Goal: Task Accomplishment & Management: Manage account settings

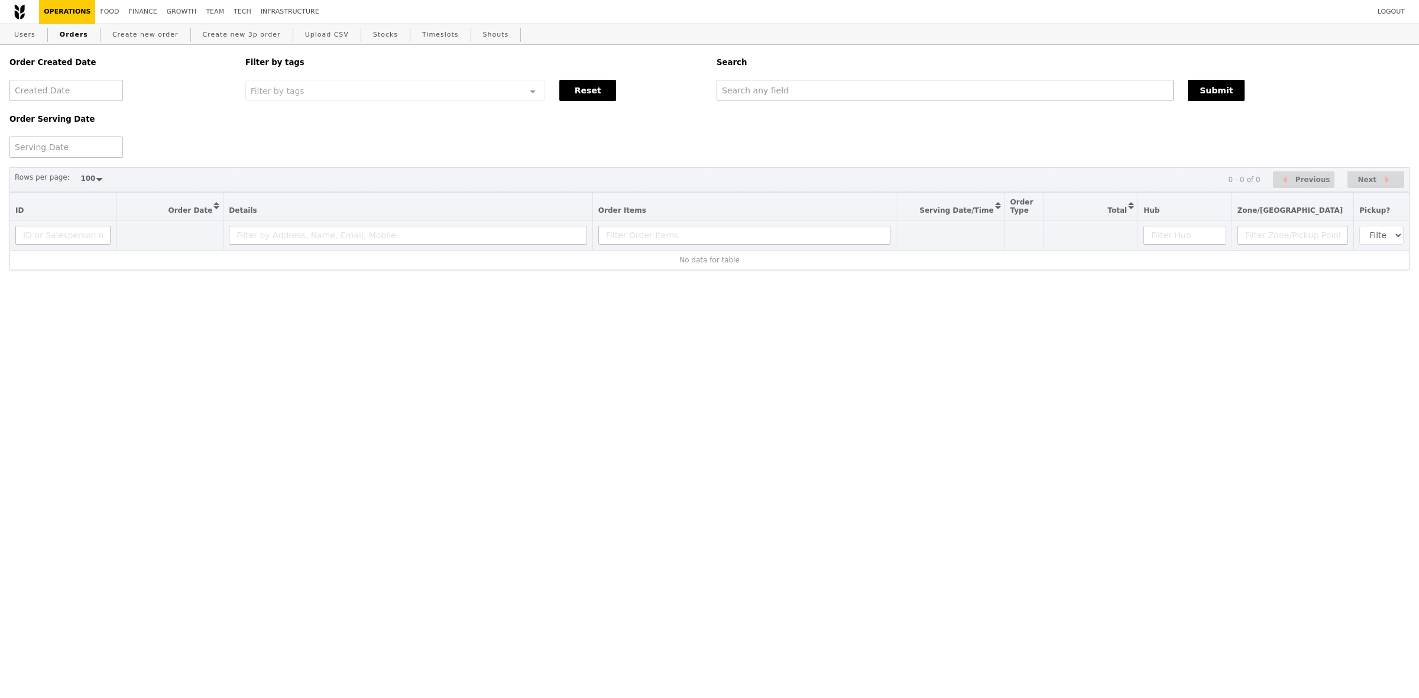
select select "100"
click at [807, 90] on input "text" at bounding box center [945, 90] width 457 height 21
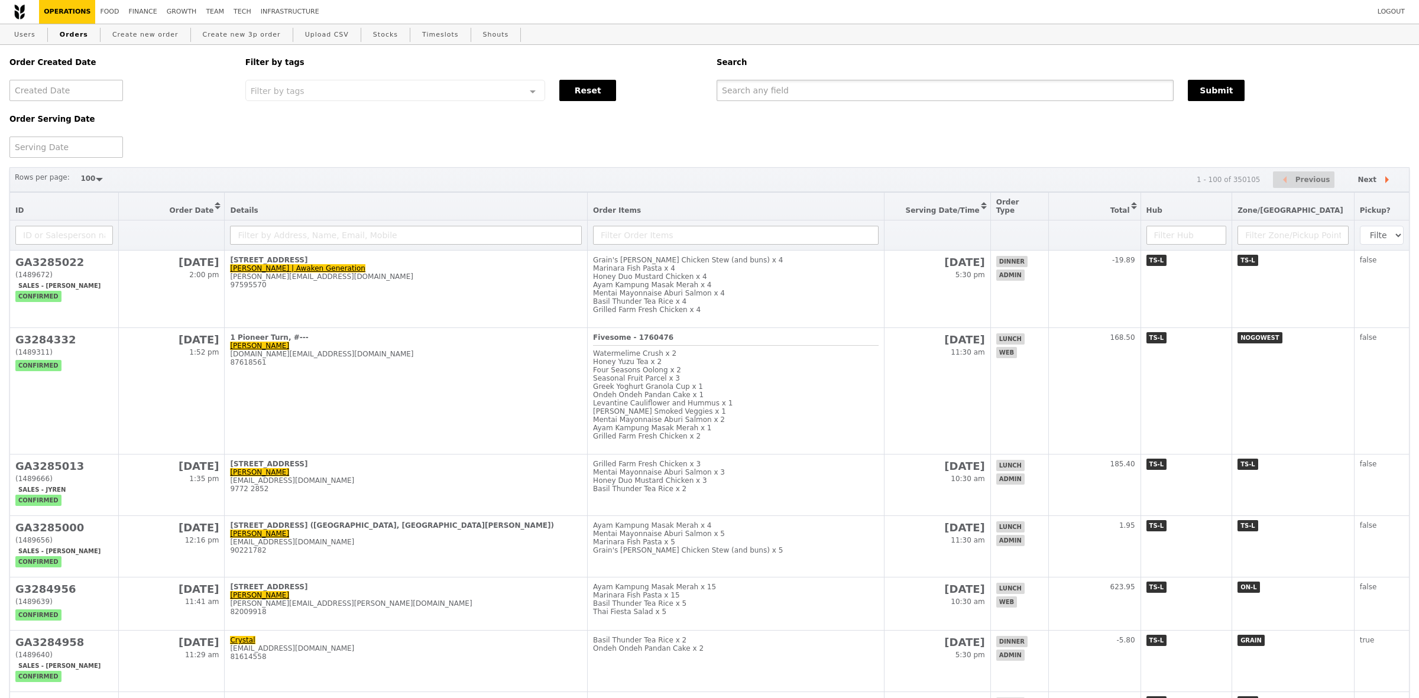
paste input "[EMAIL_ADDRESS][DOMAIN_NAME]"
type input "[EMAIL_ADDRESS][DOMAIN_NAME]"
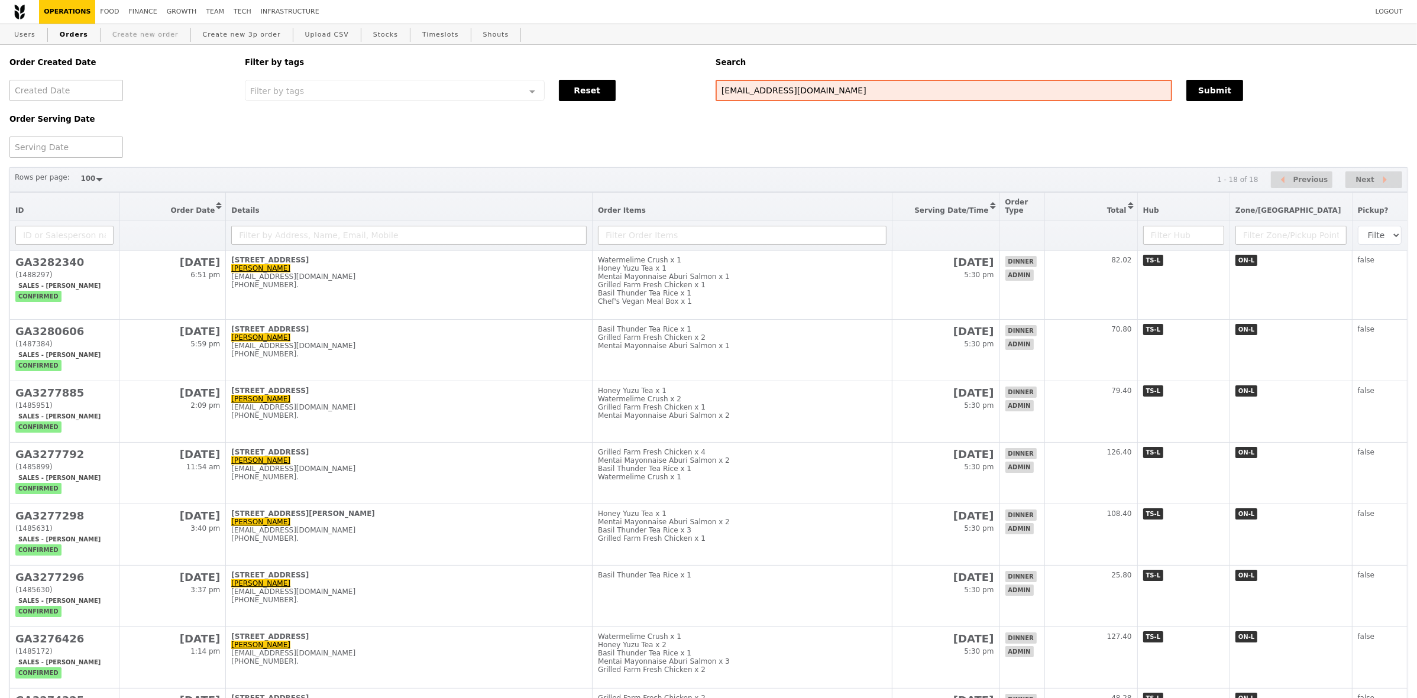
click at [117, 34] on link "Create new order" at bounding box center [146, 34] width 76 height 21
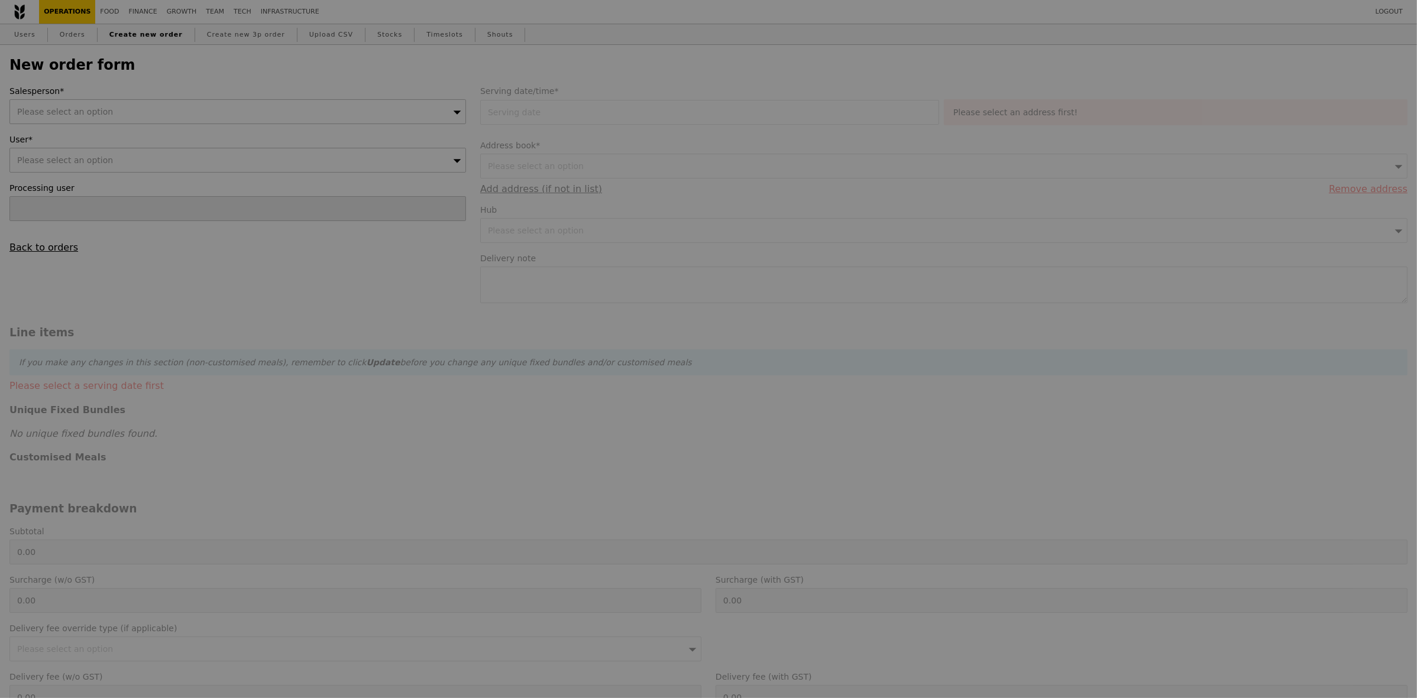
type input "Confirm"
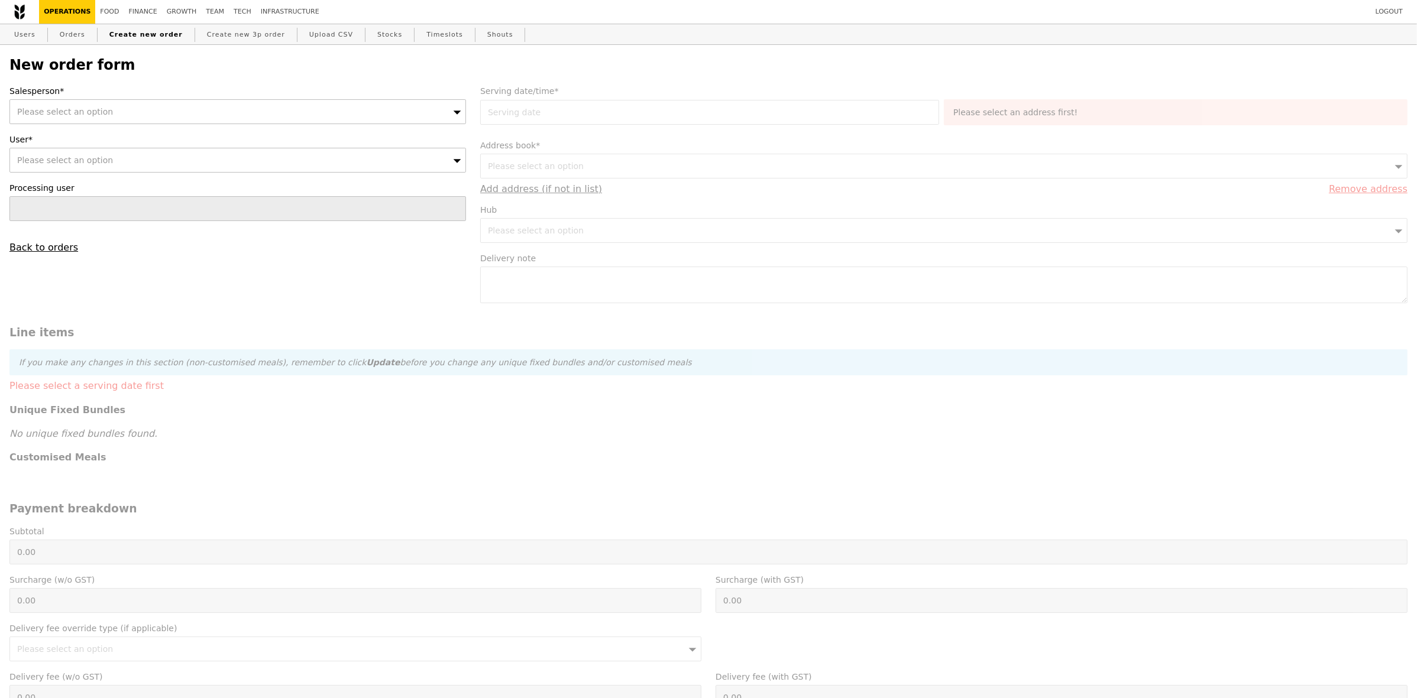
click at [329, 169] on div "Please select an option" at bounding box center [237, 160] width 457 height 25
click at [335, 124] on div "Please select an option" at bounding box center [237, 111] width 457 height 25
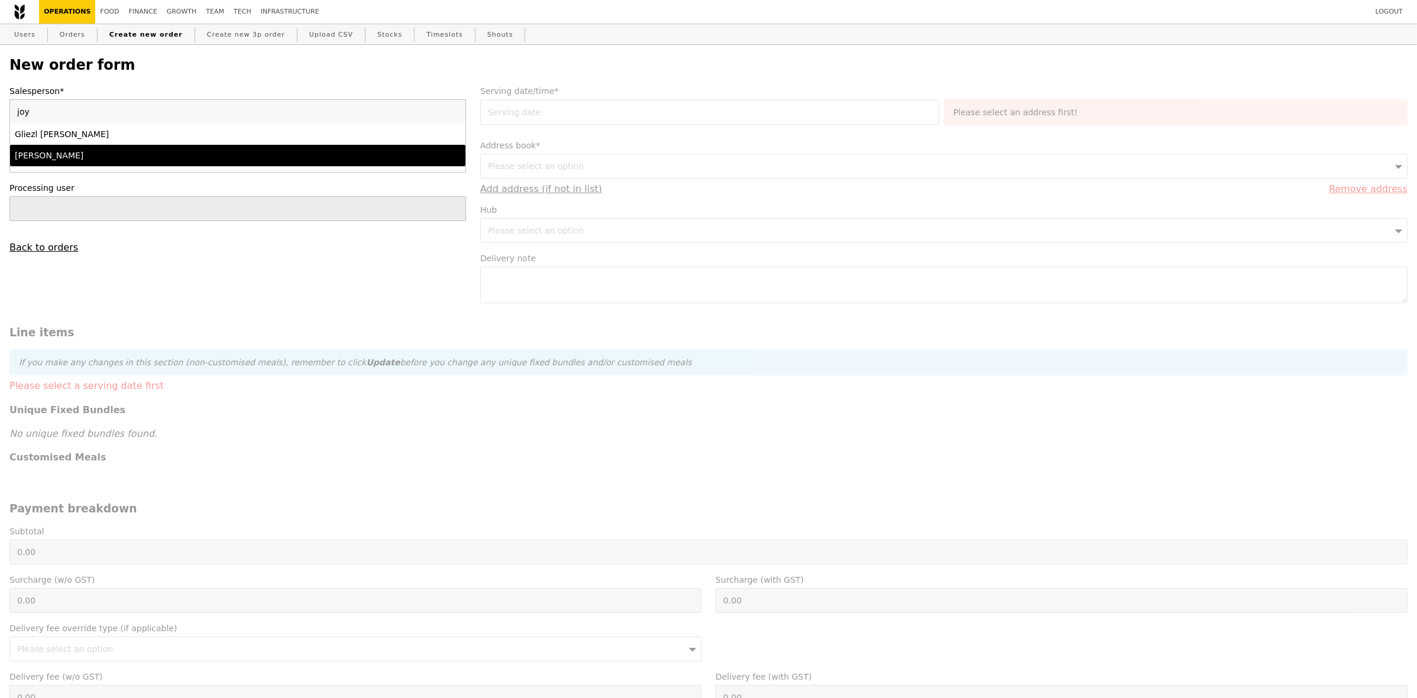
type input "joy"
click at [293, 160] on div "[PERSON_NAME]" at bounding box center [182, 156] width 334 height 12
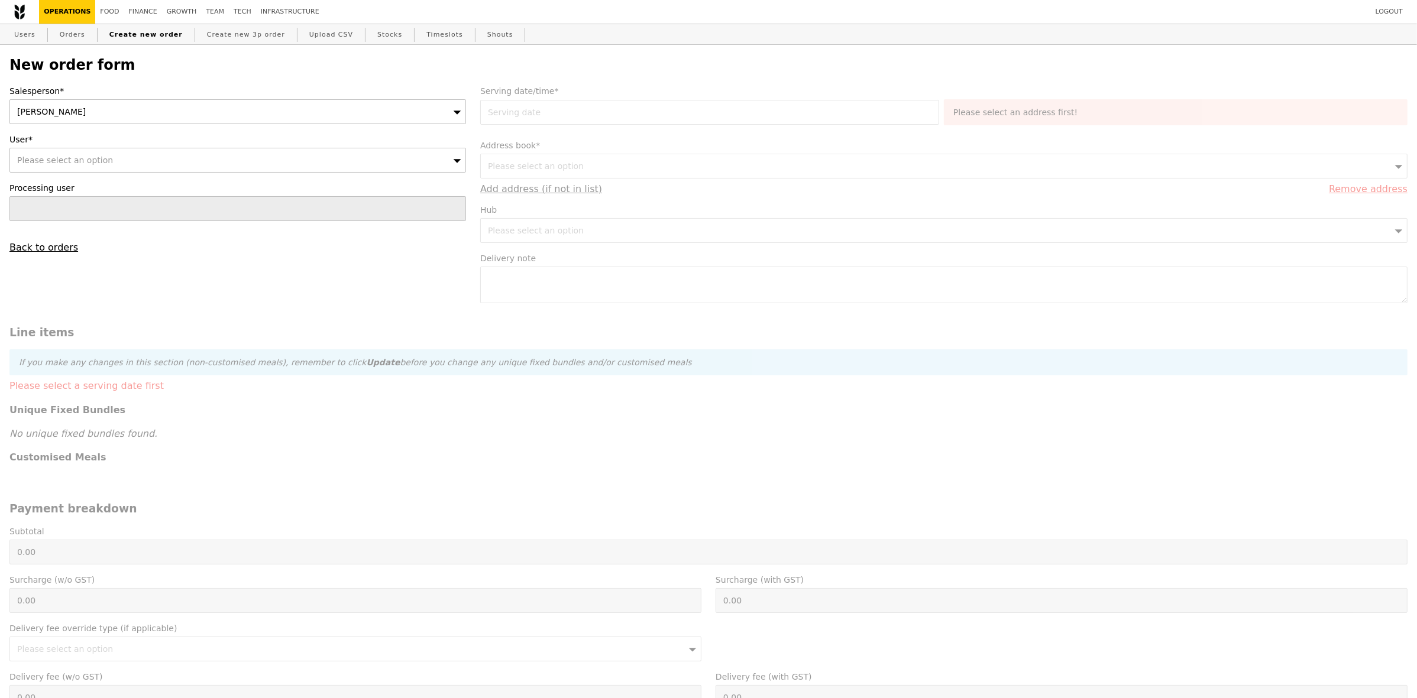
click at [293, 160] on div "Please select an option" at bounding box center [237, 160] width 457 height 25
type input "[EMAIL_ADDRESS][DOMAIN_NAME]"
type input "Confirm"
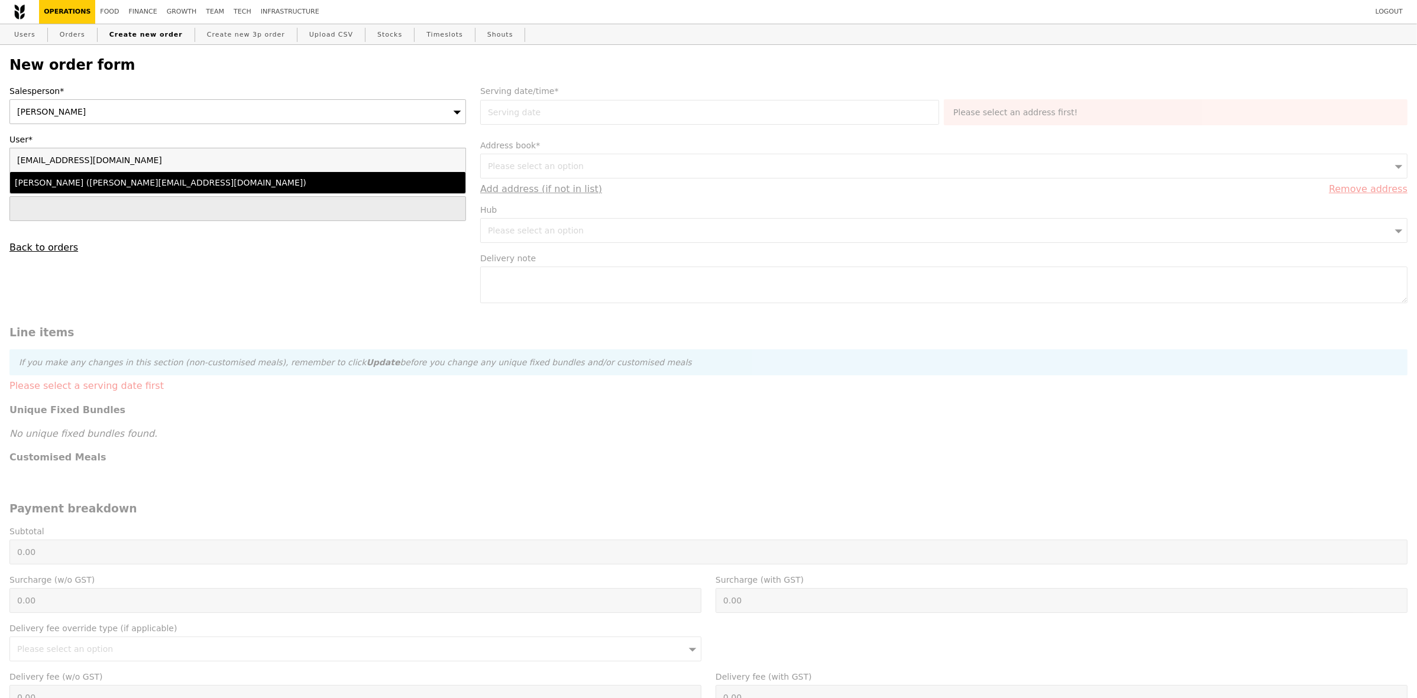
type input "[EMAIL_ADDRESS][DOMAIN_NAME]"
click at [238, 183] on div "[PERSON_NAME] ([PERSON_NAME][EMAIL_ADDRESS][DOMAIN_NAME])" at bounding box center [182, 183] width 334 height 12
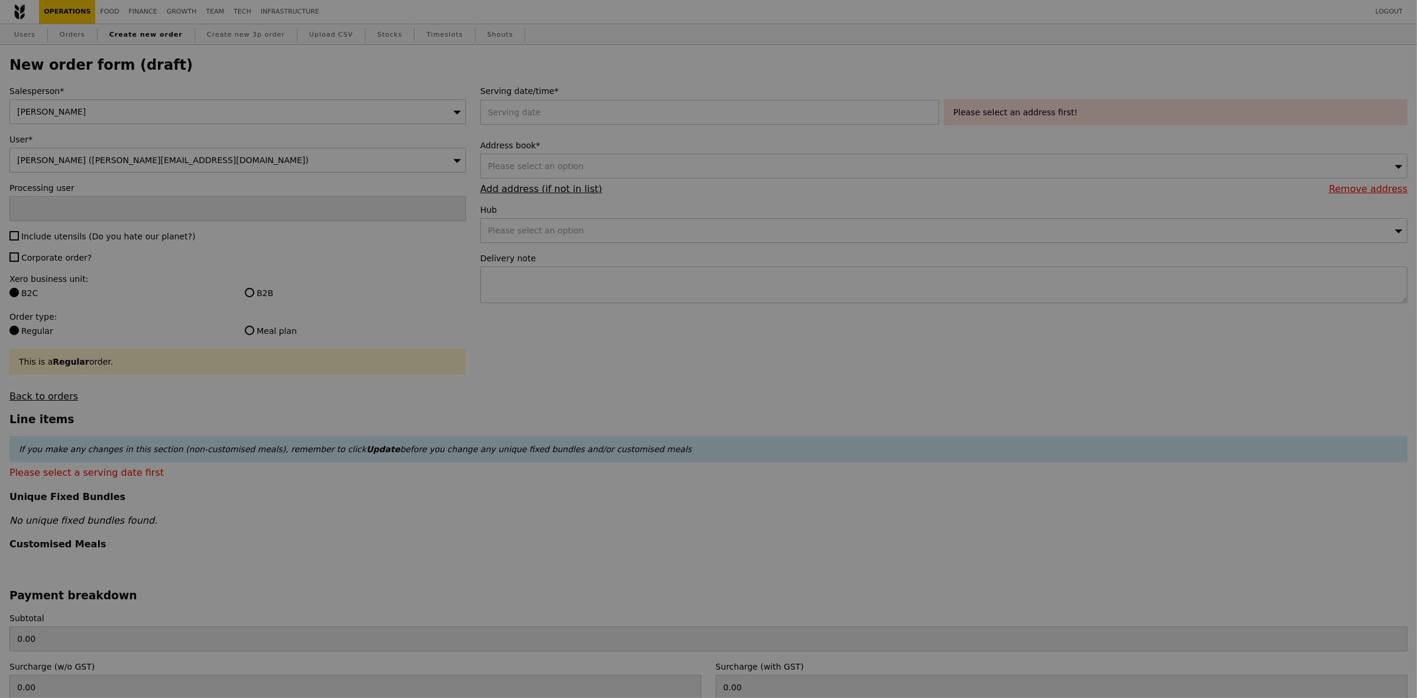
type input "Confirm"
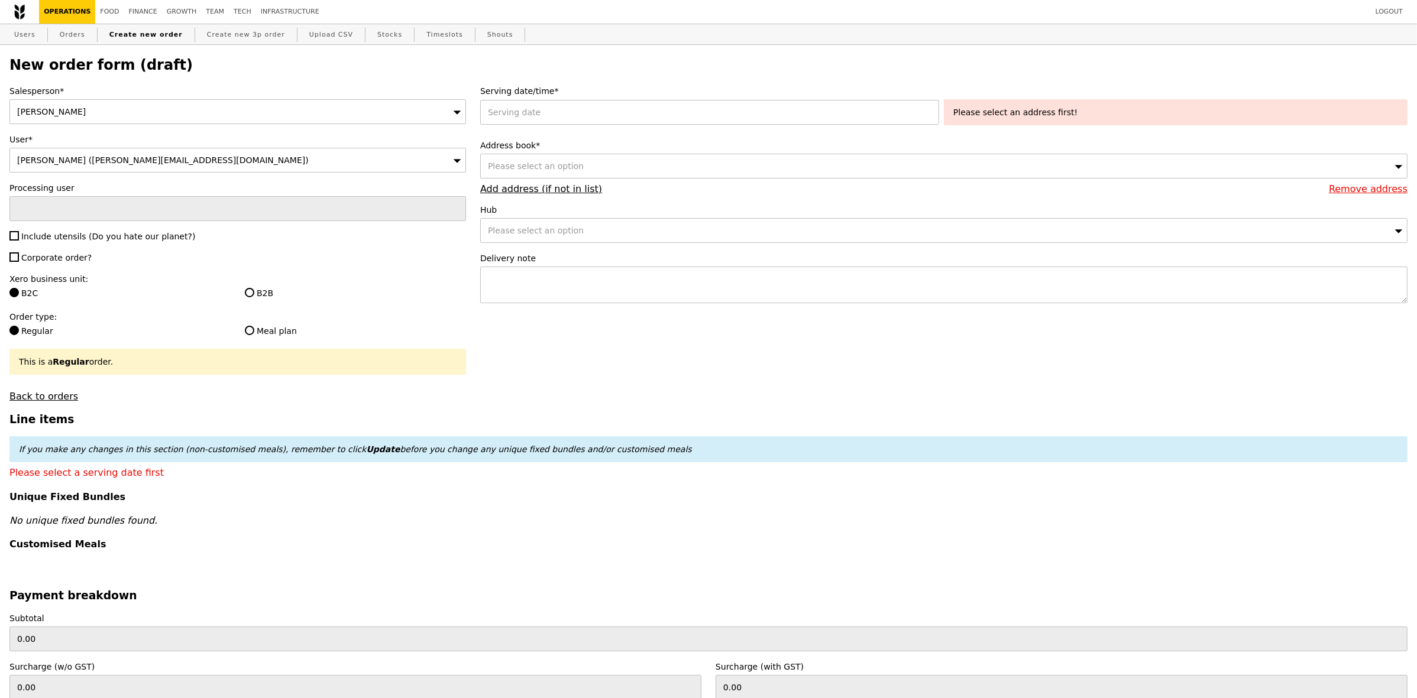
click at [98, 241] on span "Include utensils (Do you hate our planet?)" at bounding box center [108, 236] width 174 height 9
click at [19, 241] on input "Include utensils (Do you hate our planet?)" at bounding box center [13, 235] width 9 height 9
checkbox input "true"
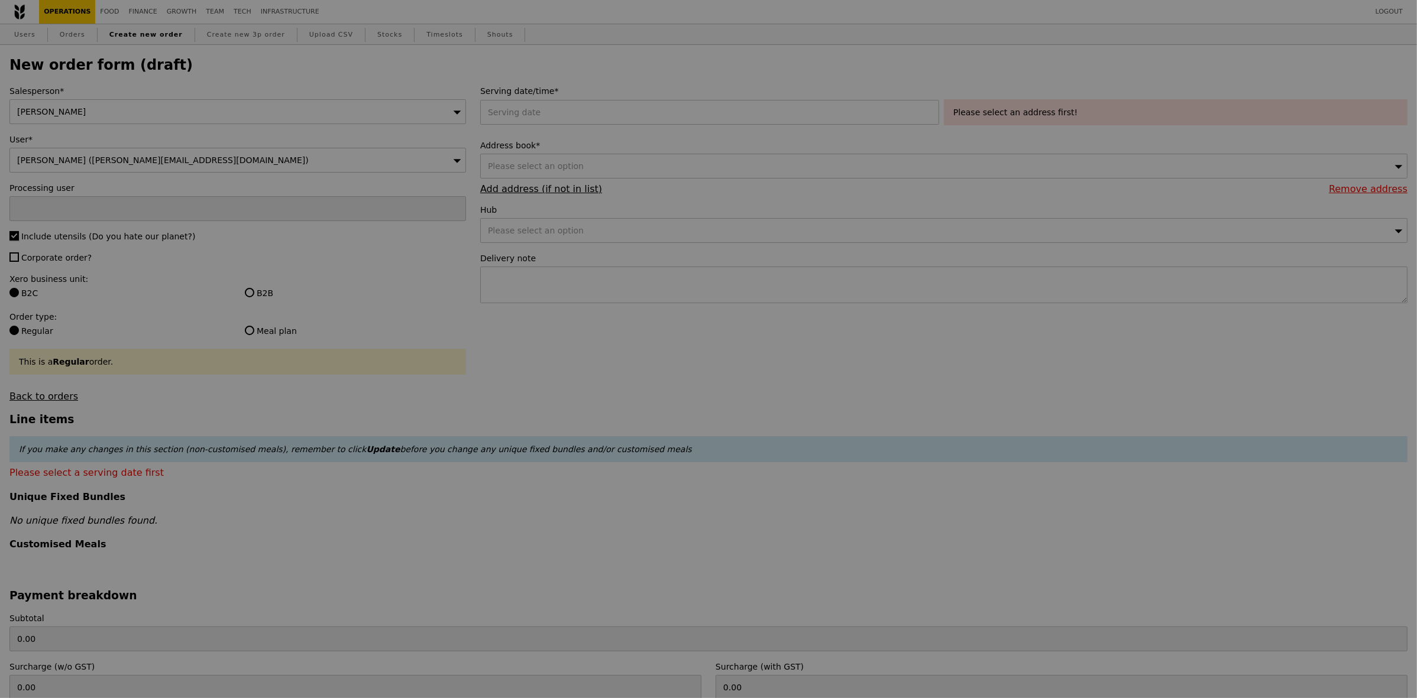
type input "Confirm"
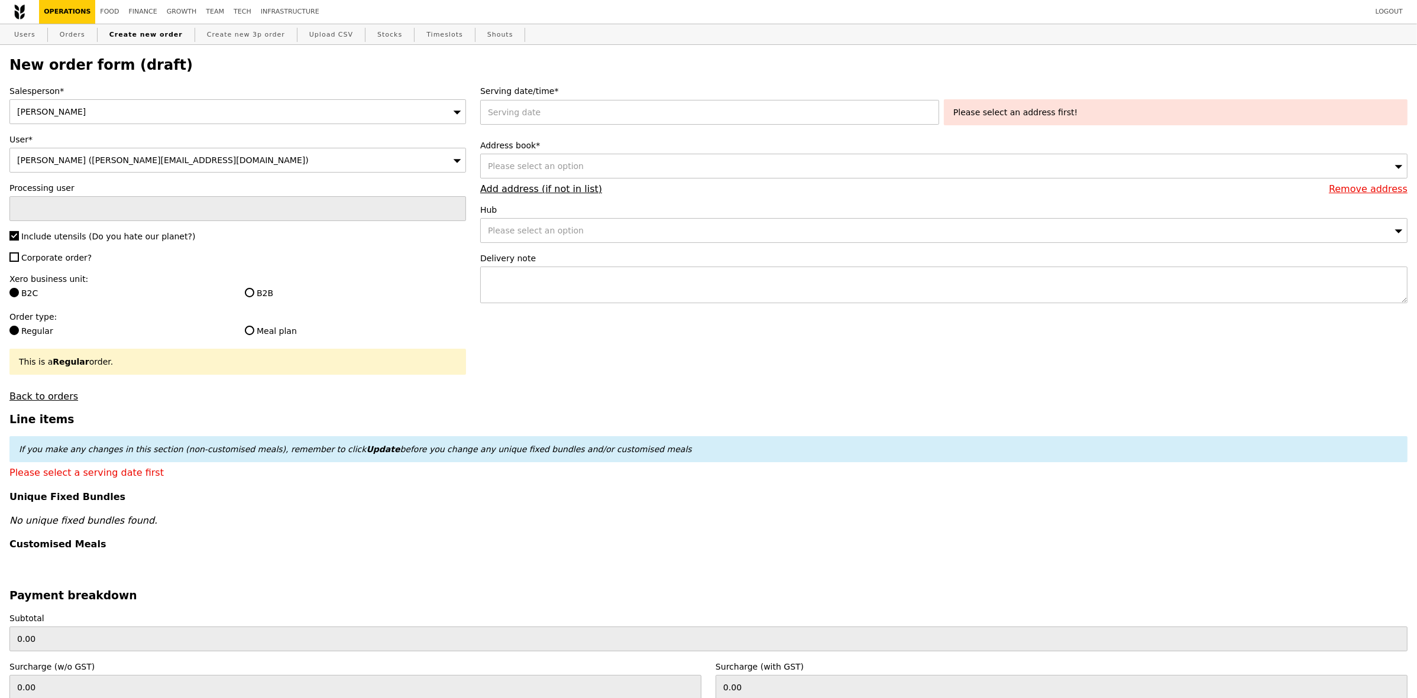
click at [57, 258] on span "Corporate order?" at bounding box center [56, 257] width 70 height 9
click at [19, 258] on input "Corporate order?" at bounding box center [13, 257] width 9 height 9
checkbox input "true"
click at [238, 293] on div "B2B" at bounding box center [355, 294] width 235 height 14
click at [270, 285] on label "Xero business unit:" at bounding box center [237, 279] width 457 height 12
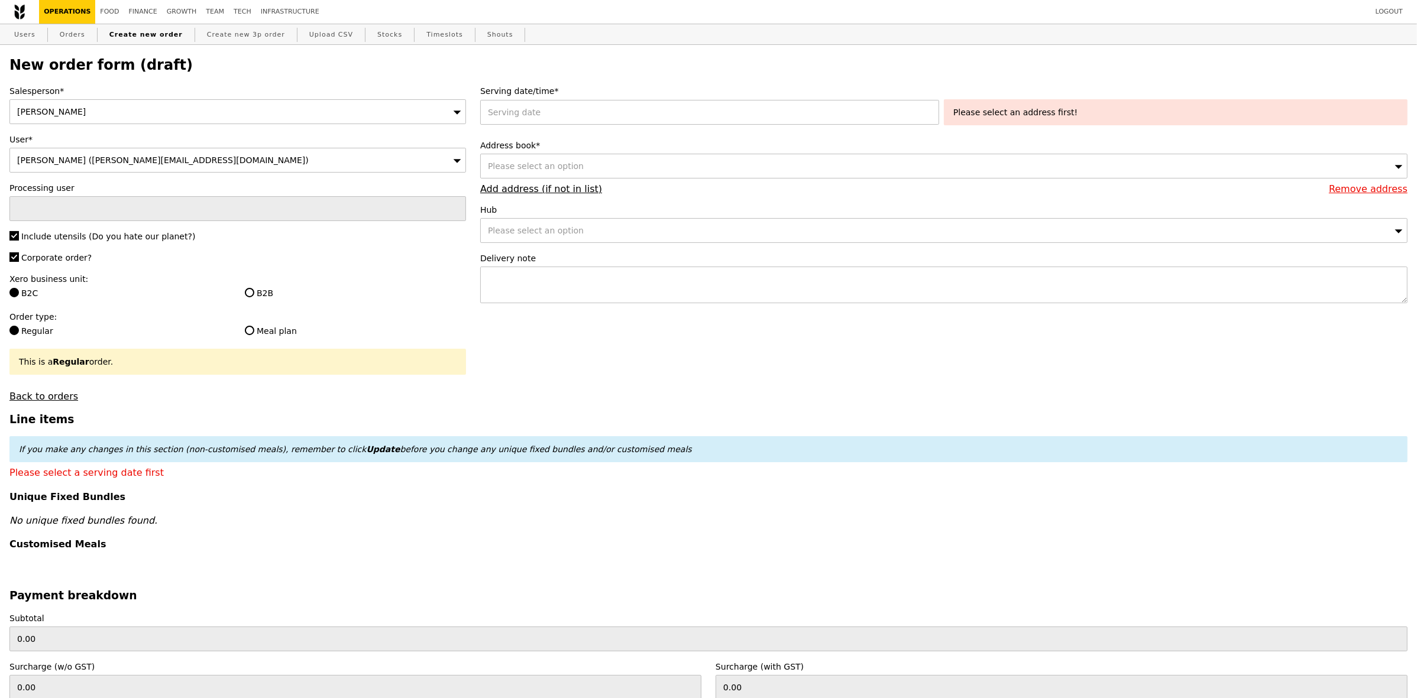
click at [267, 290] on div "Xero business unit: B2C B2B" at bounding box center [237, 287] width 457 height 28
click at [255, 297] on label "B2B" at bounding box center [355, 293] width 221 height 12
click at [254, 297] on input "B2B" at bounding box center [249, 292] width 9 height 9
radio input "true"
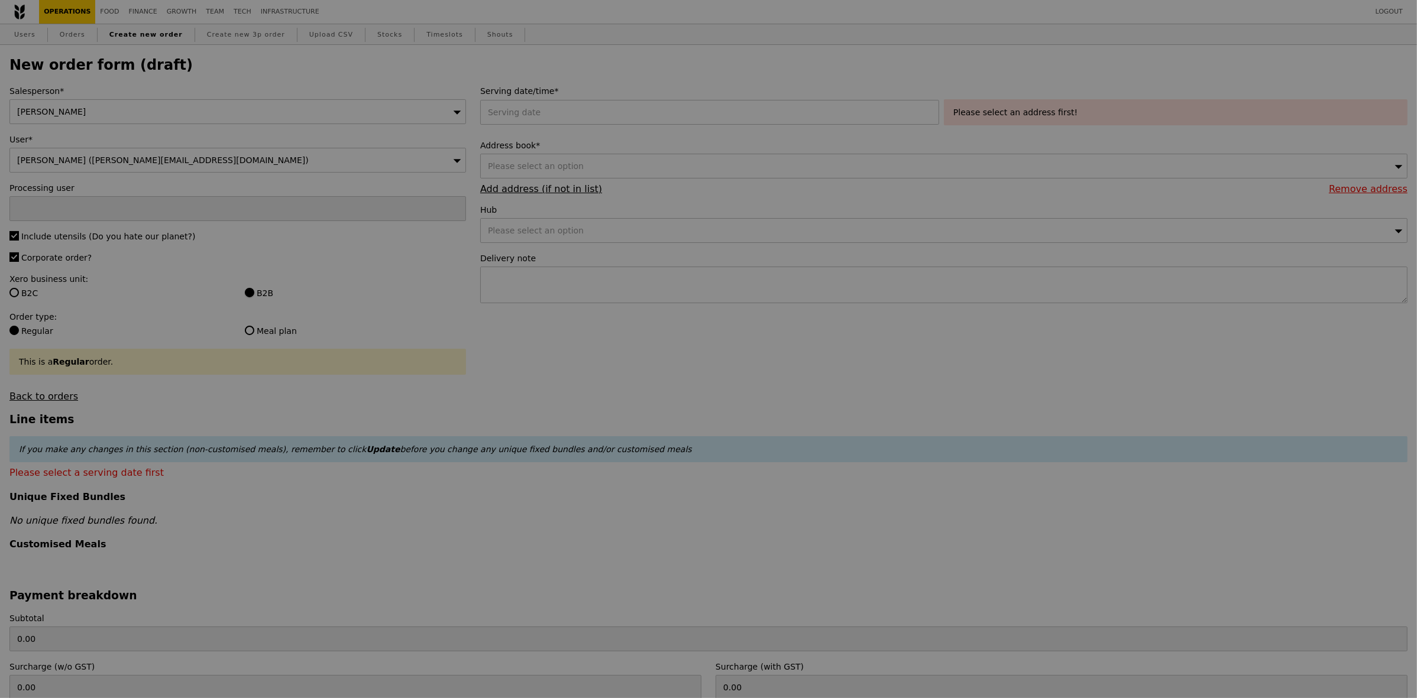
type input "Confirm"
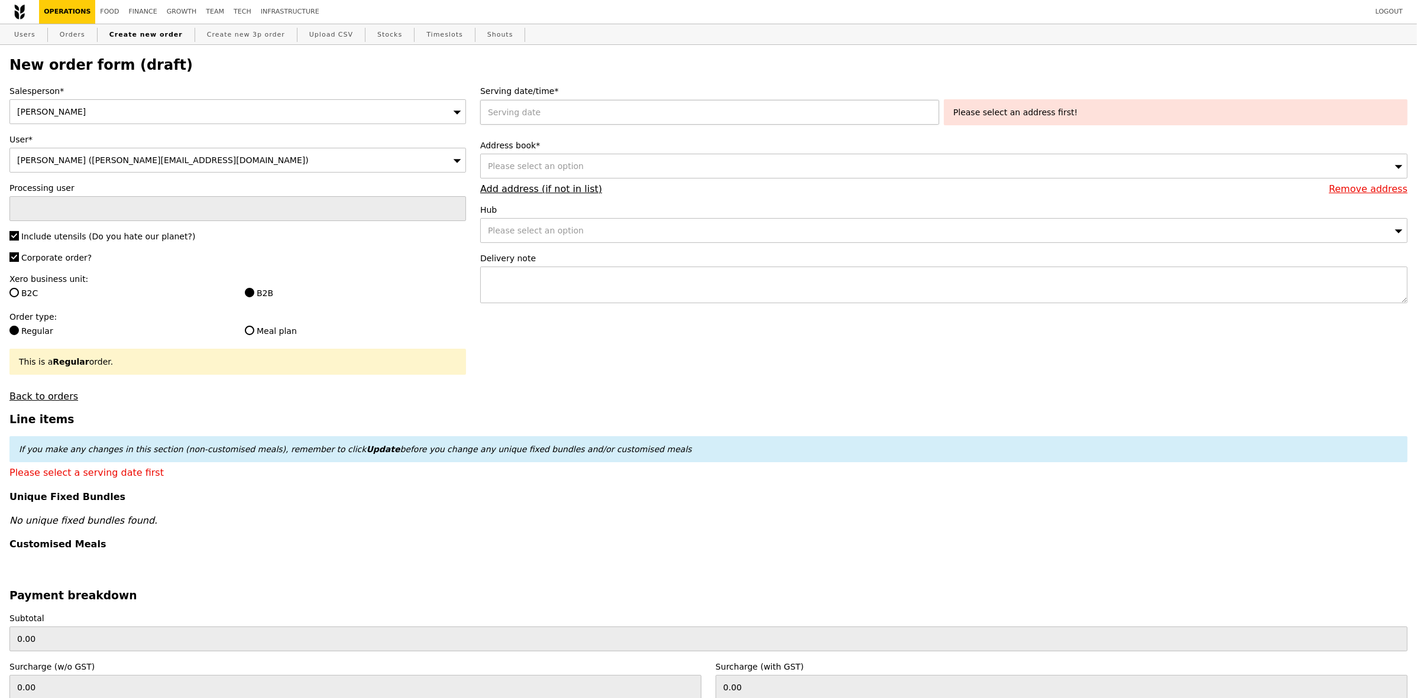
click at [588, 115] on div at bounding box center [712, 112] width 464 height 25
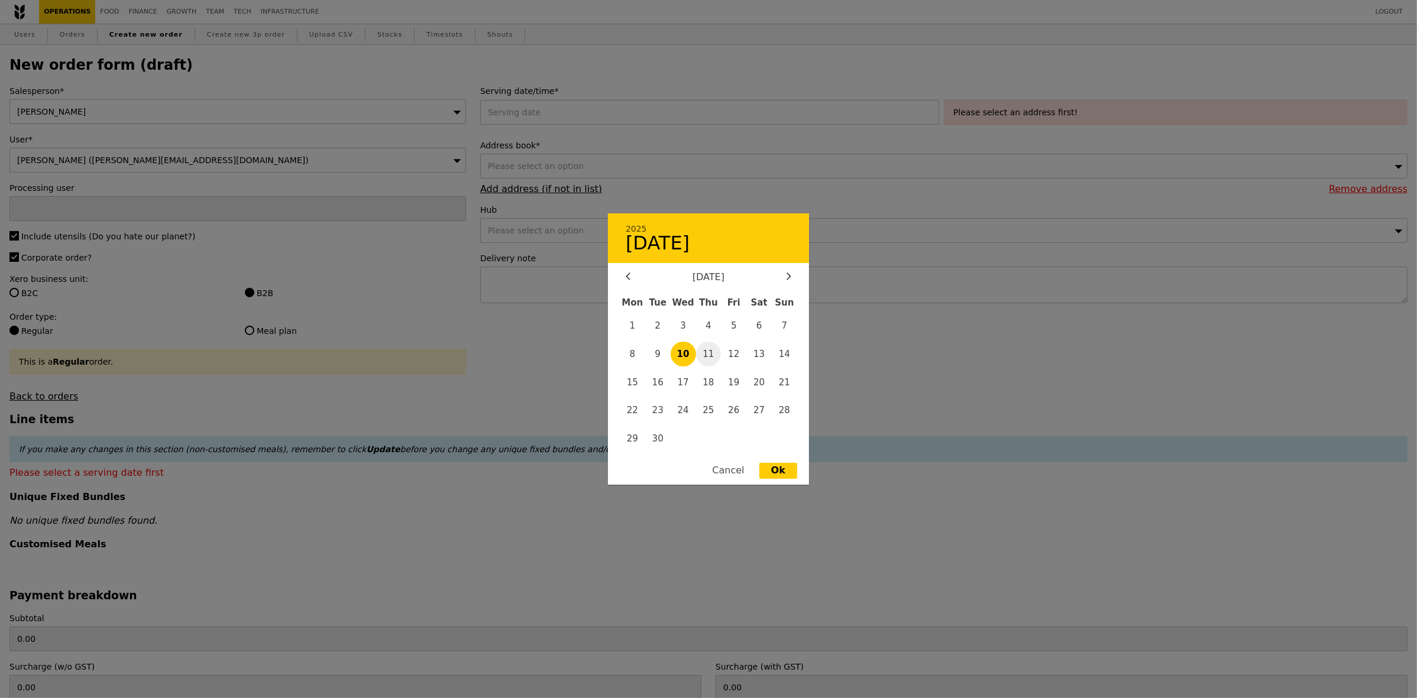
click at [710, 353] on span "11" at bounding box center [708, 354] width 25 height 25
type input "[DATE]"
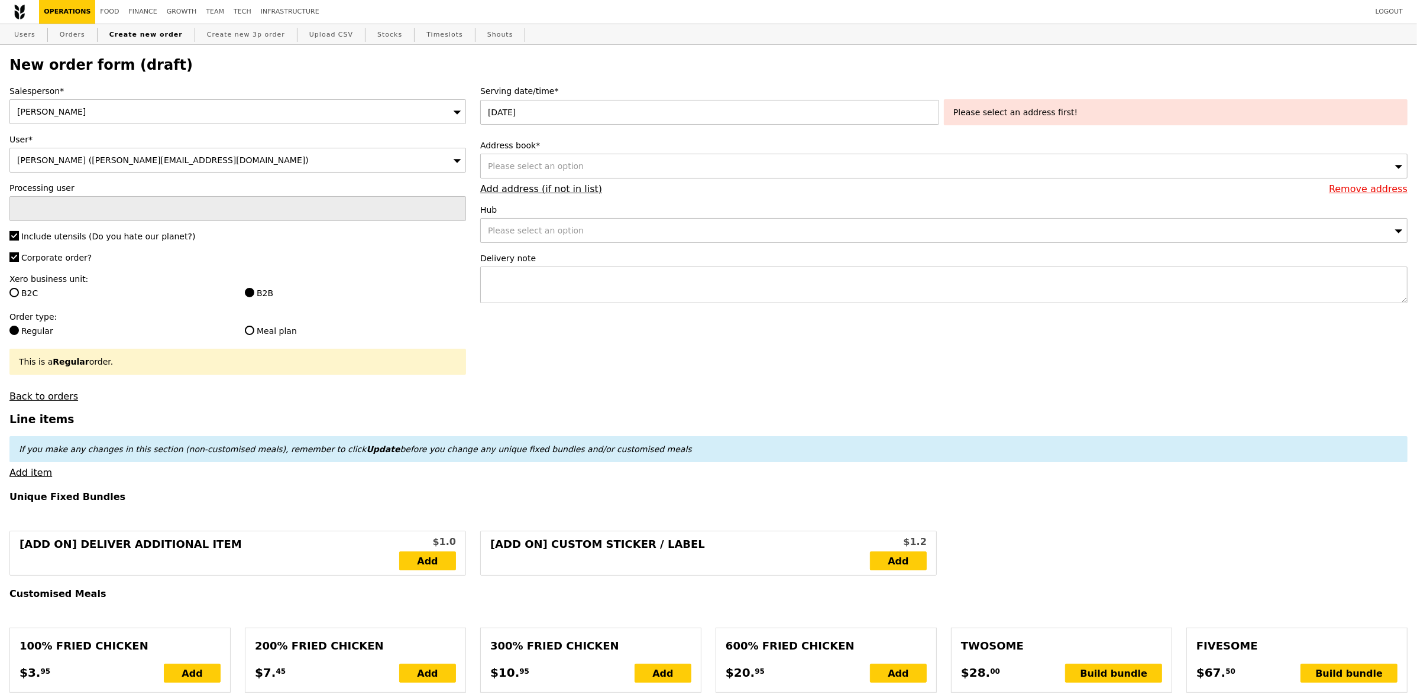
click at [602, 161] on div "Please select an option" at bounding box center [943, 166] width 927 height 25
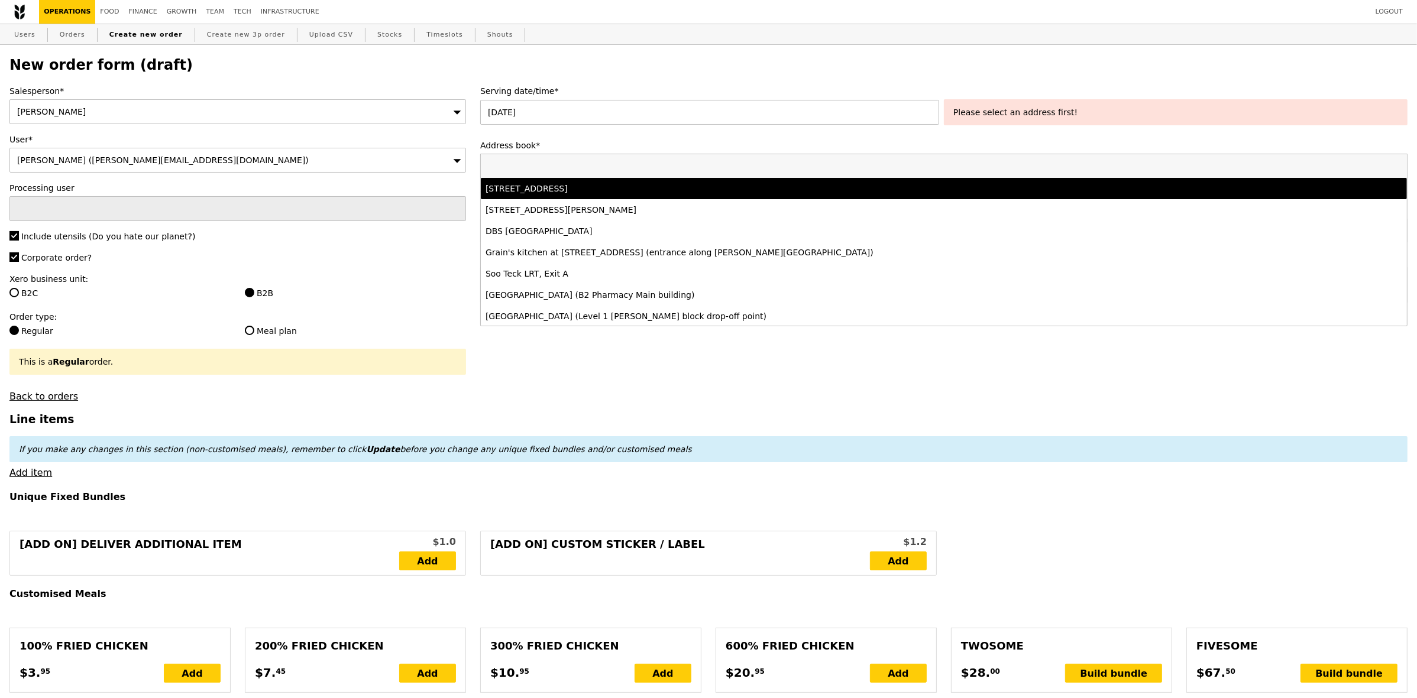
click at [614, 195] on div "[STREET_ADDRESS]" at bounding box center [830, 189] width 688 height 12
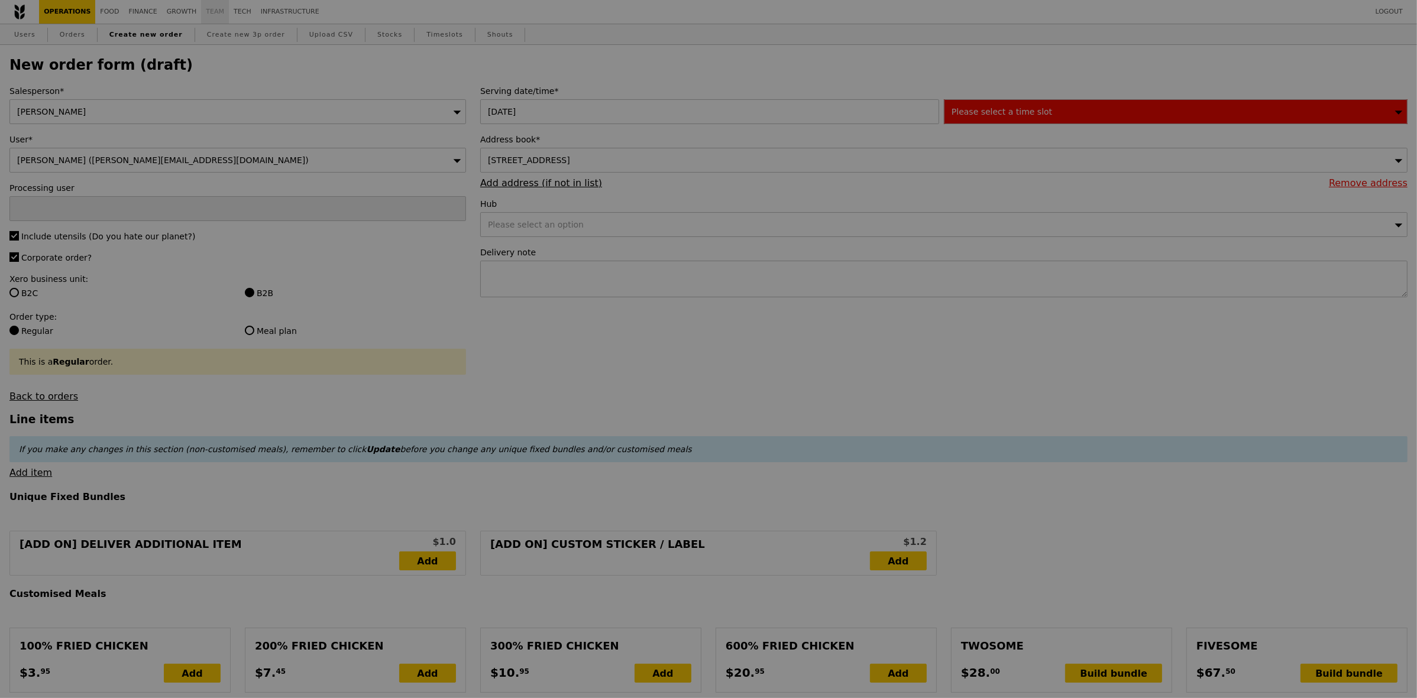
type input "Confirm"
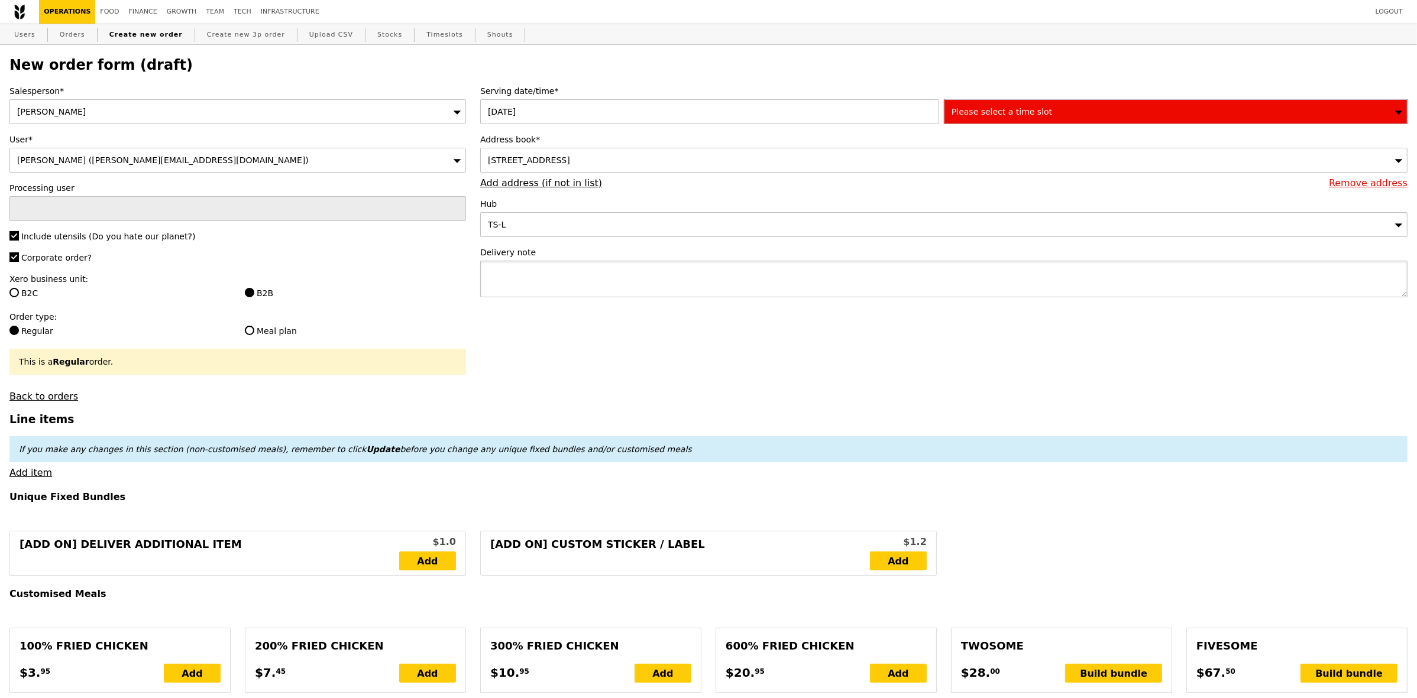
click at [762, 281] on textarea at bounding box center [943, 279] width 927 height 37
paste textarea "Alka - 8565 2596"
type textarea "Alka - 8565 2596"
type input "Confirm"
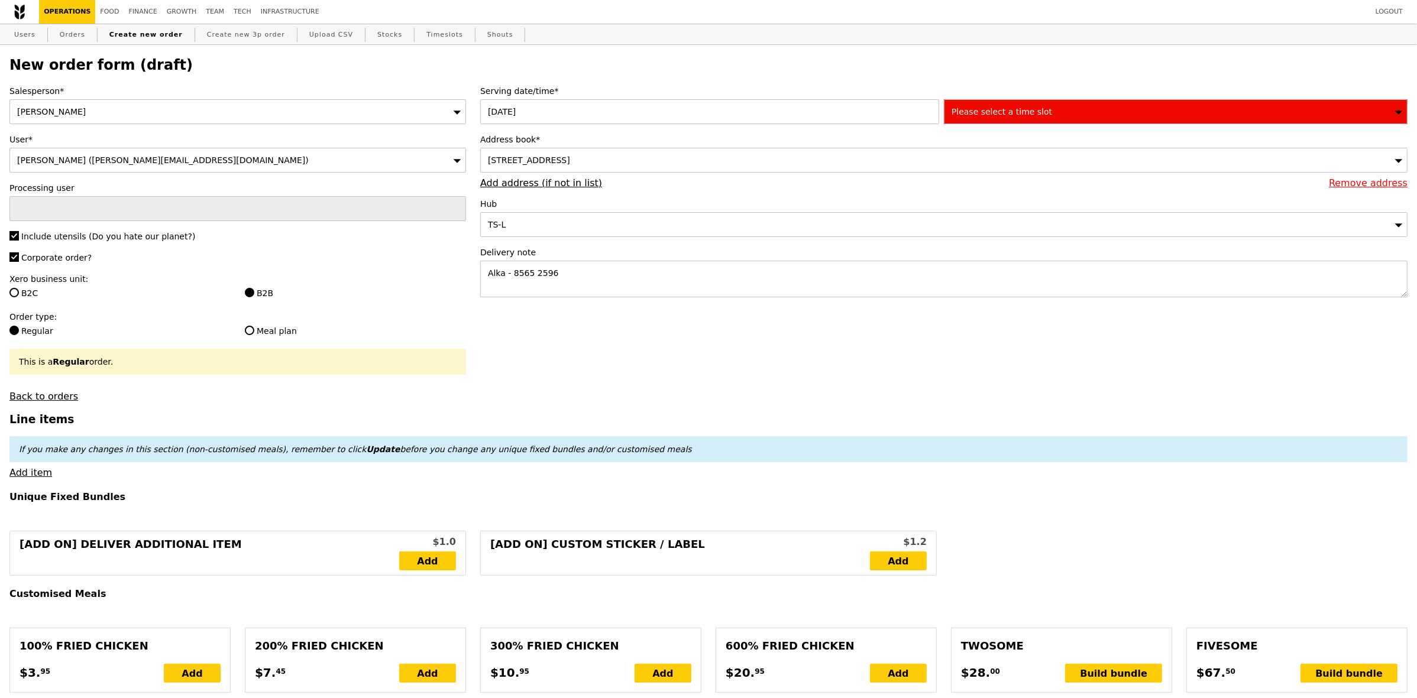
click at [1069, 122] on div "Please select a time slot" at bounding box center [1176, 111] width 464 height 25
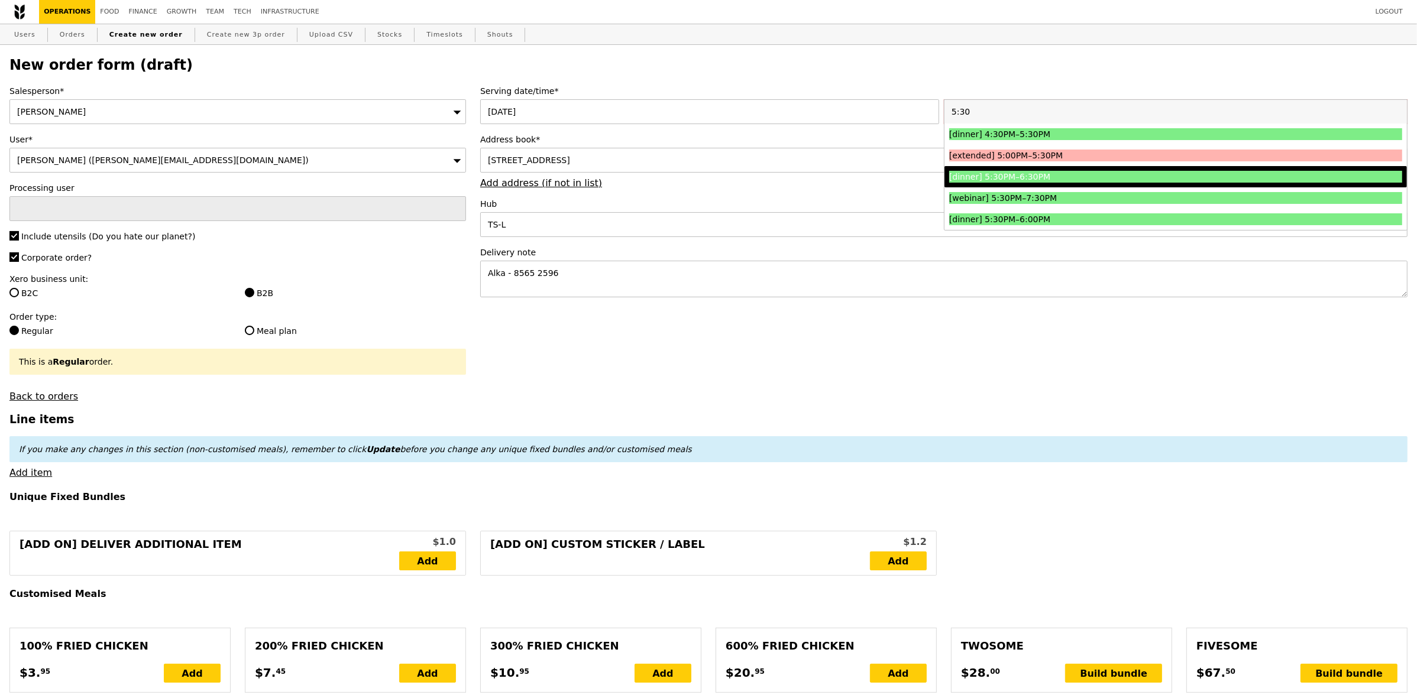
type input "5:30"
click at [1041, 183] on div "[dinner] 5:30PM–6:30PM" at bounding box center [1119, 177] width 340 height 12
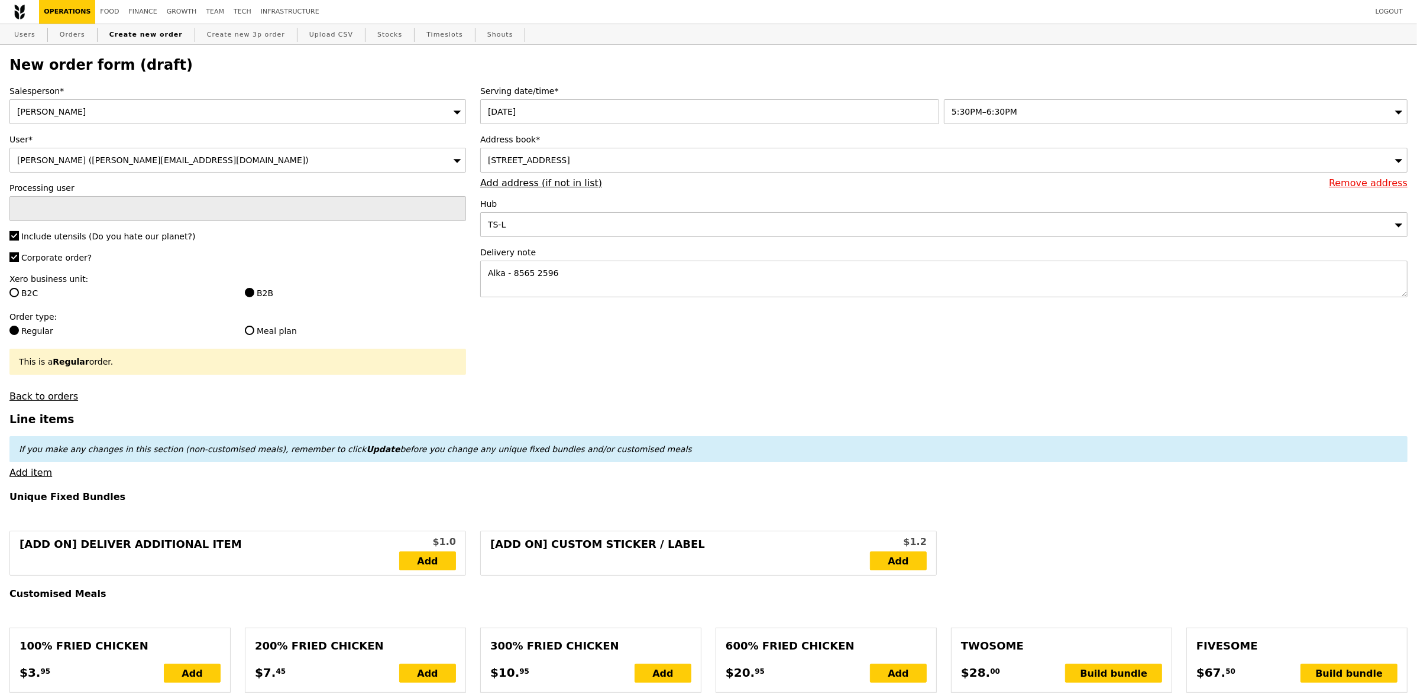
type input "Confirm"
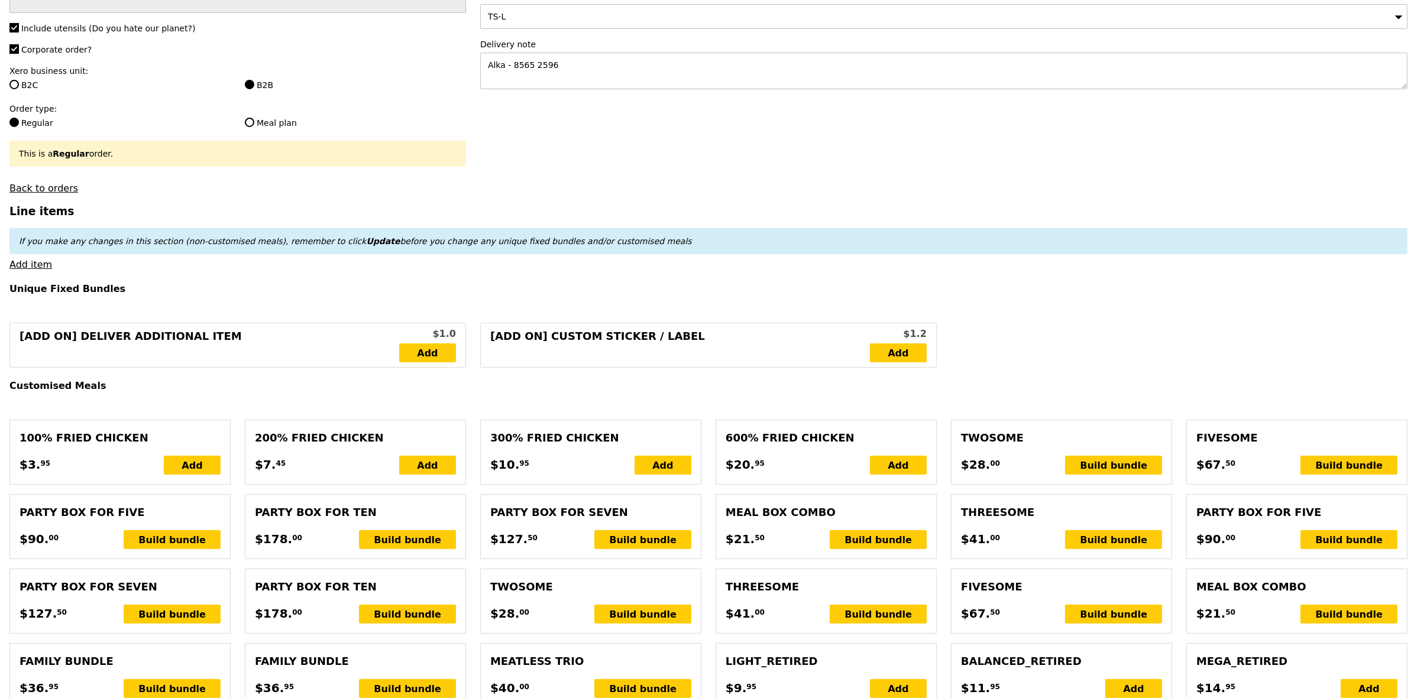
scroll to position [222, 0]
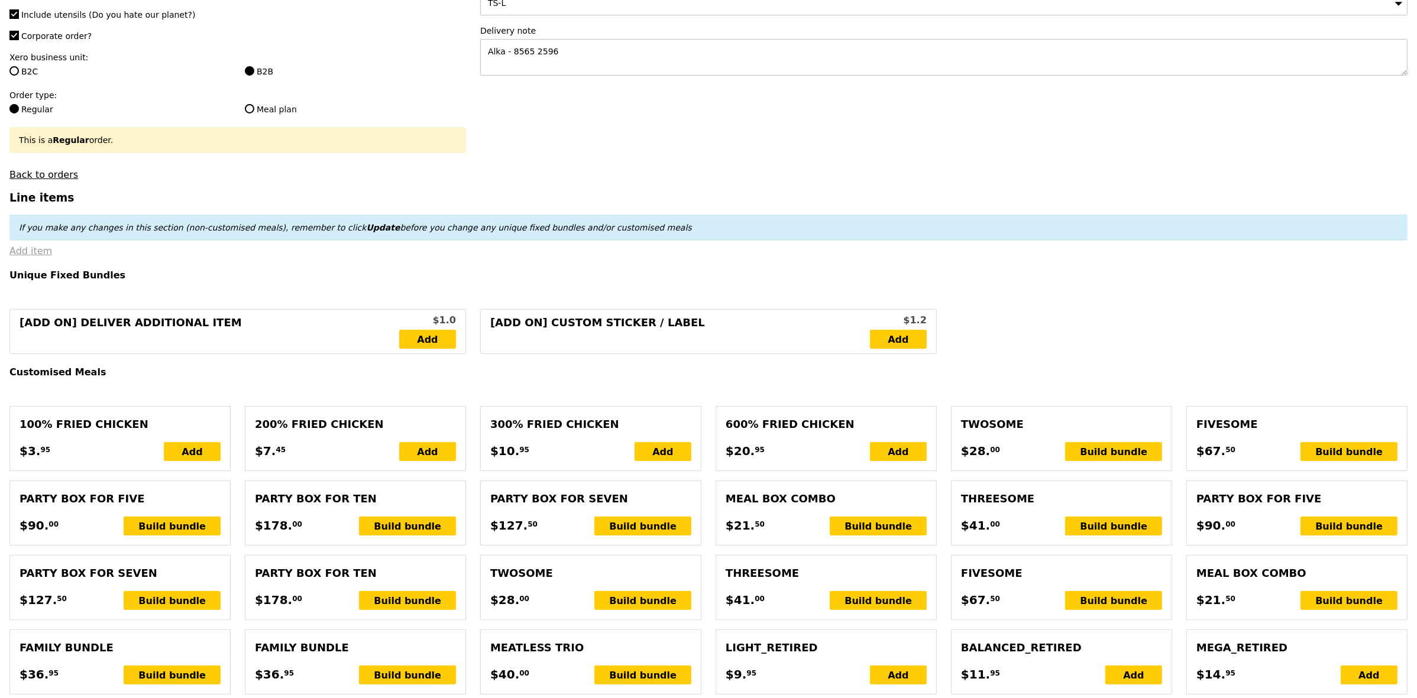
click at [31, 257] on link "Add item" at bounding box center [30, 250] width 43 height 11
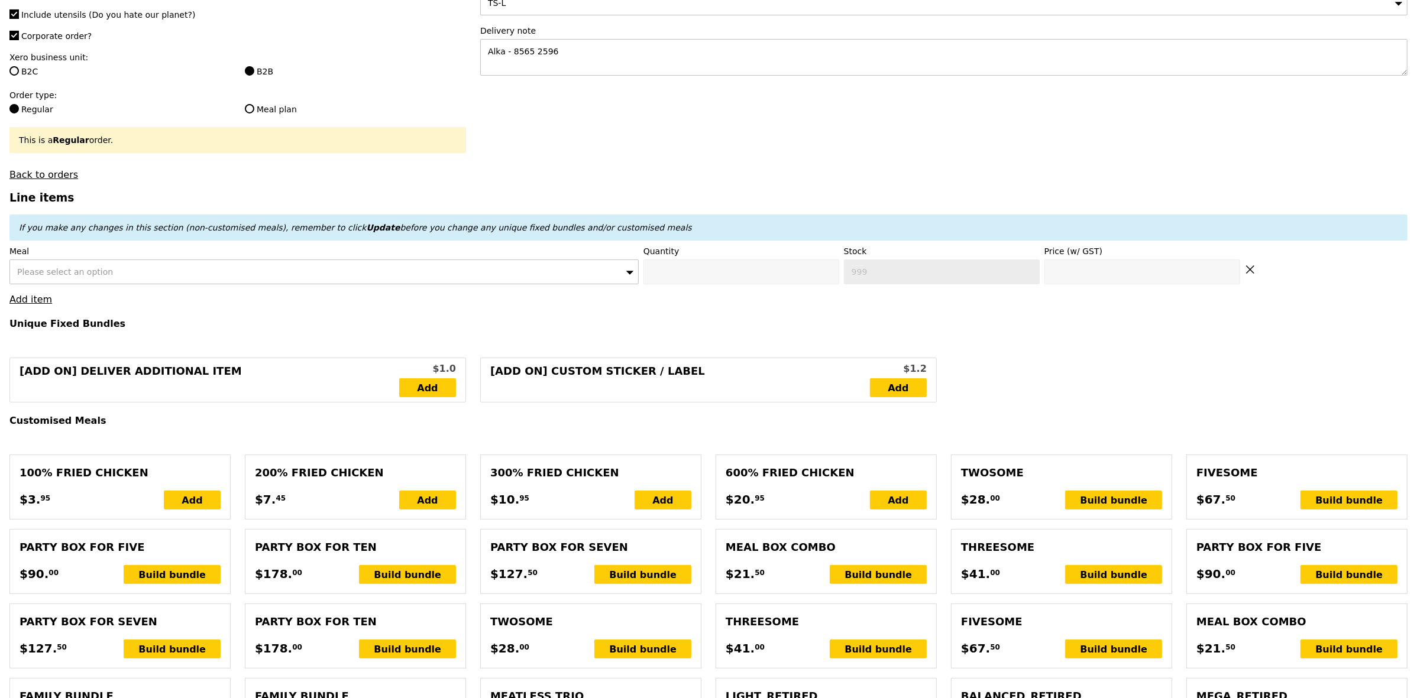
click at [60, 277] on span "Please select an option" at bounding box center [65, 271] width 96 height 9
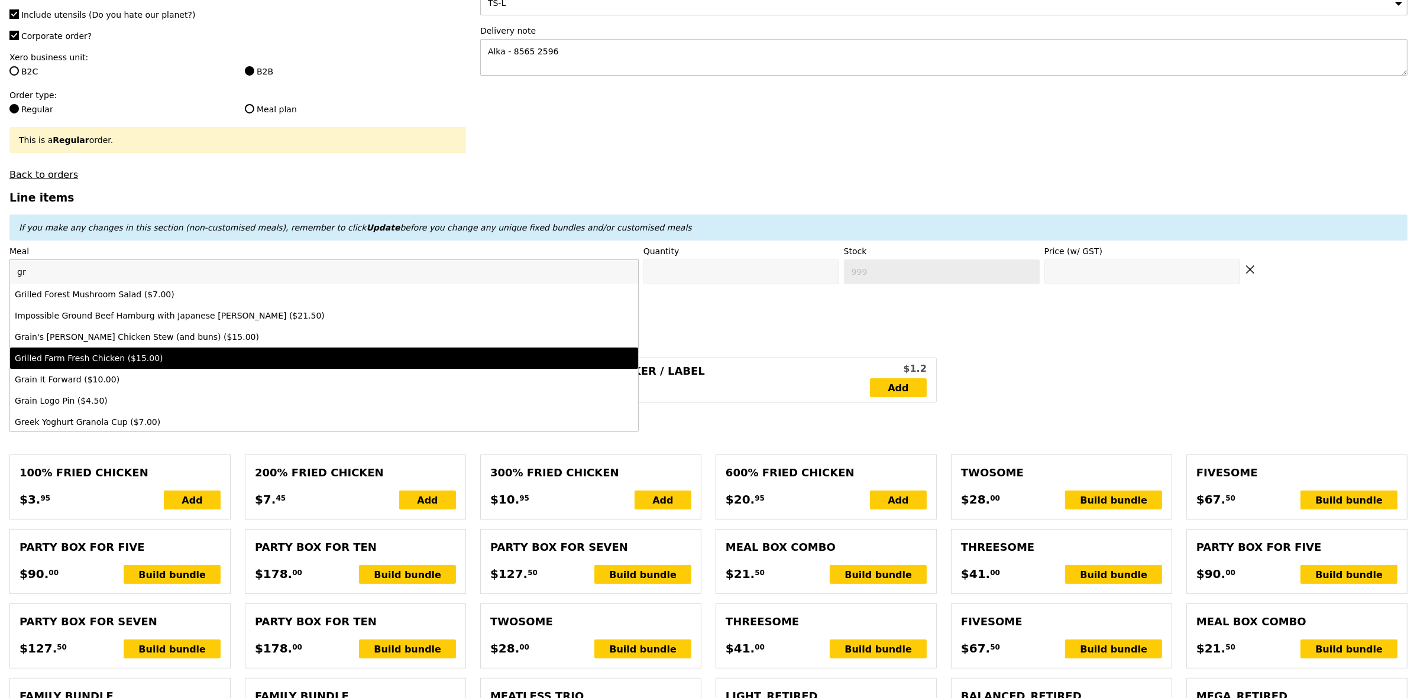
type input "gr"
click at [134, 364] on div "Grilled Farm Fresh Chicken ($15.00)" at bounding box center [247, 358] width 464 height 12
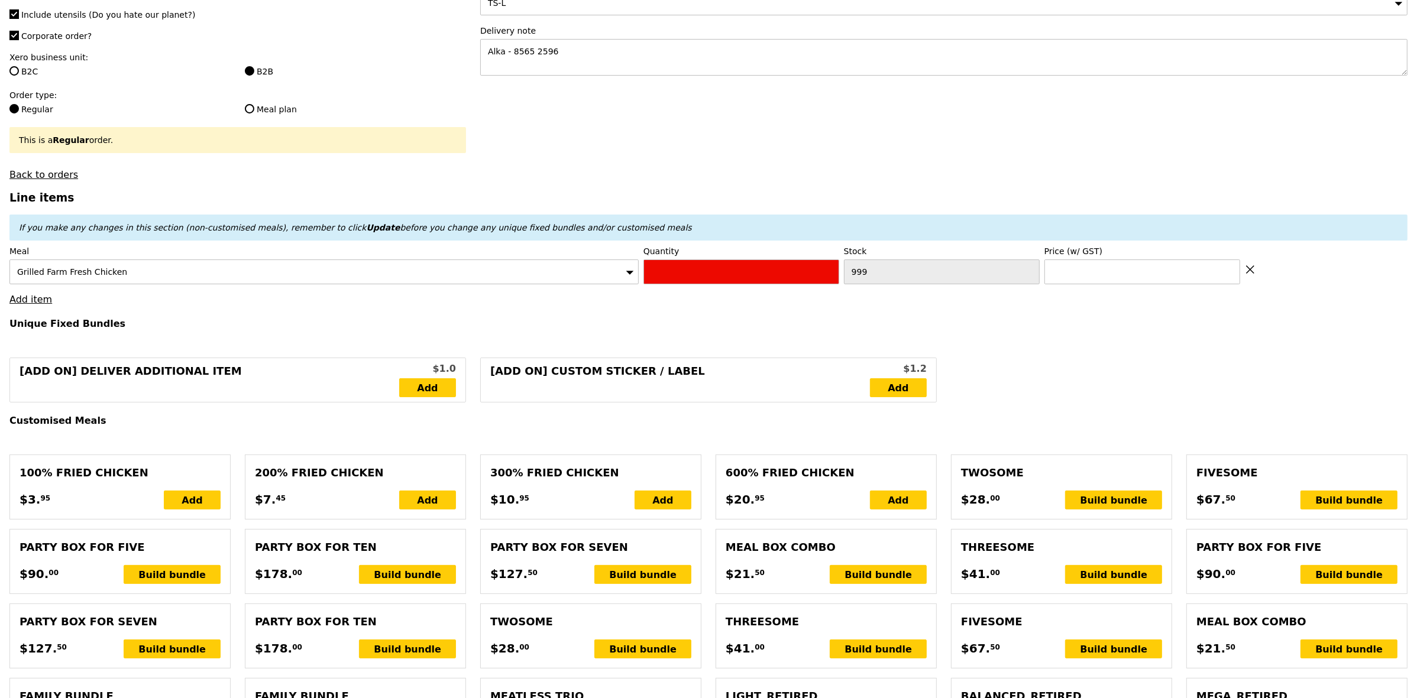
type input "Confirm anyway"
type input "0"
type input "432"
type input "15.0"
drag, startPoint x: 665, startPoint y: 286, endPoint x: 580, endPoint y: 283, distance: 85.2
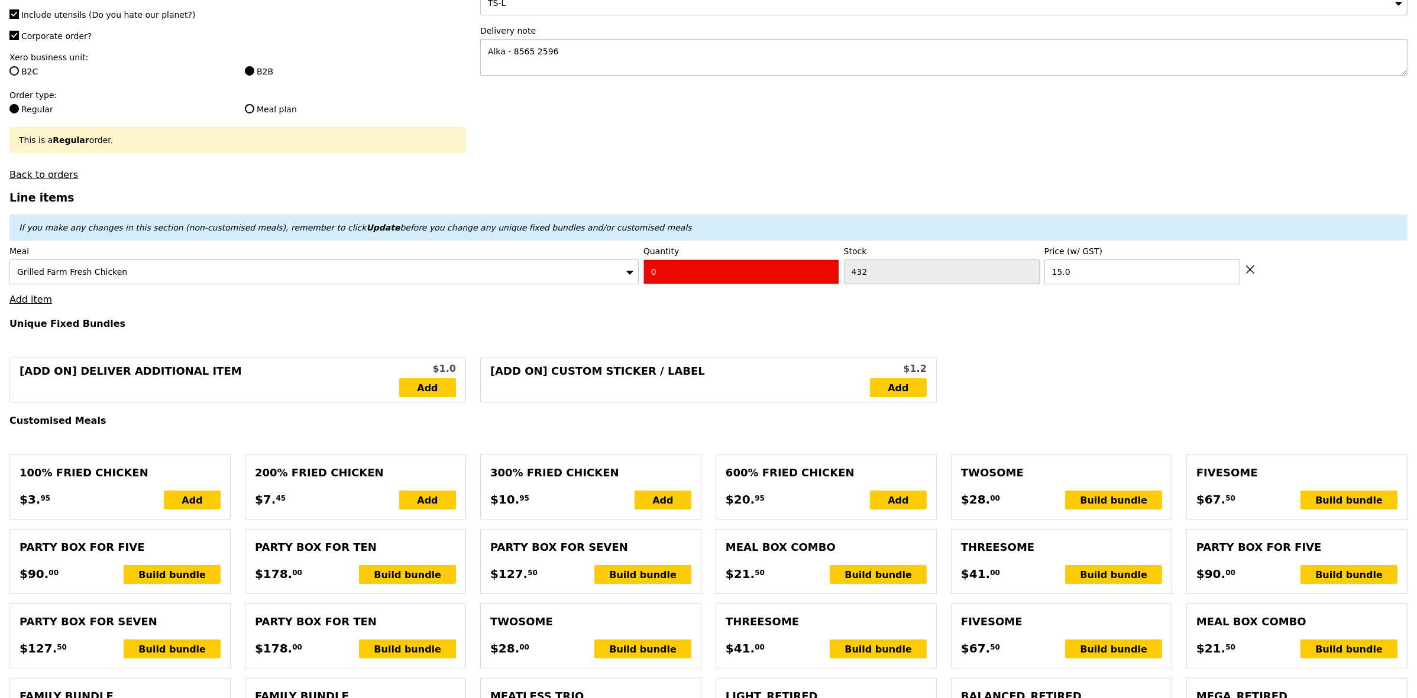
click at [580, 283] on div "Meal Grilled Farm Fresh Chicken Quantity 0 Stock 432 Price (w/ GST) 15.0" at bounding box center [708, 264] width 1398 height 39
type input "Confirm"
type input "3"
click at [27, 305] on link "Add item" at bounding box center [30, 299] width 43 height 11
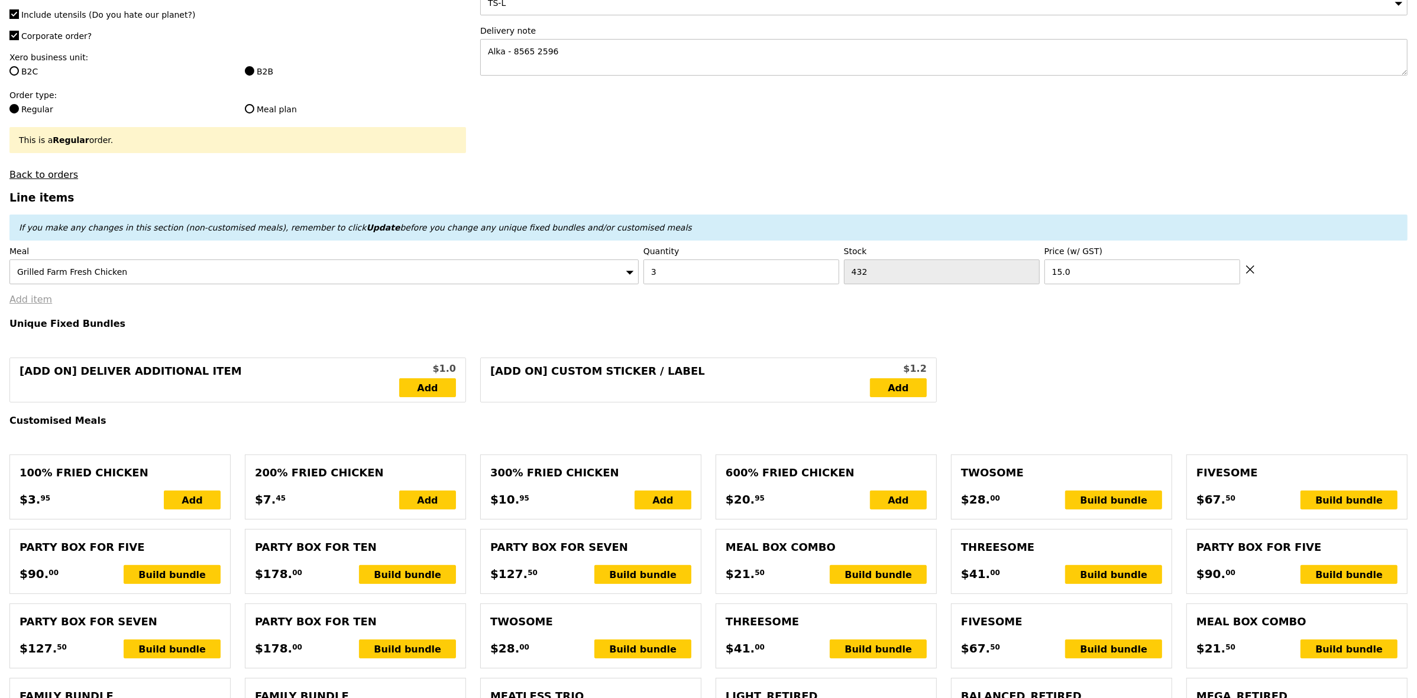
type input "Loading..."
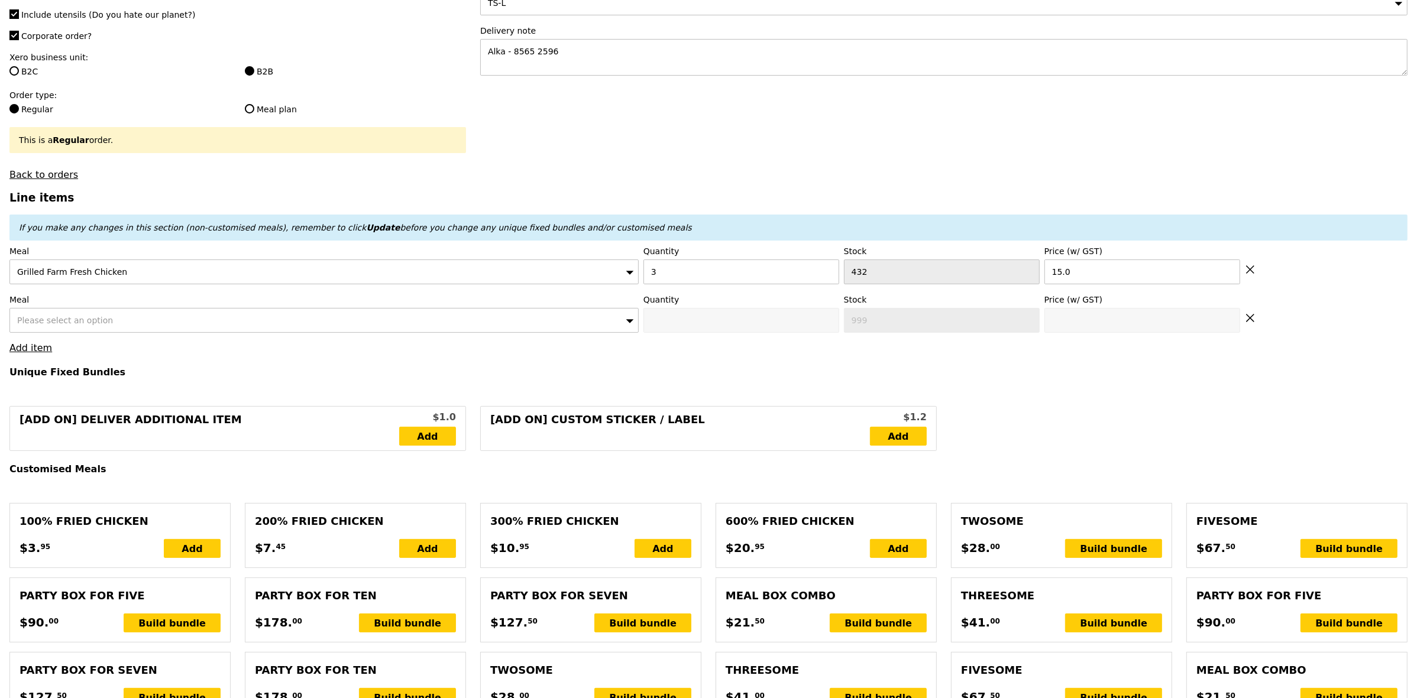
type input "45.00"
type input "1.79"
type input "1.95"
type input "6.19"
type input "6.75"
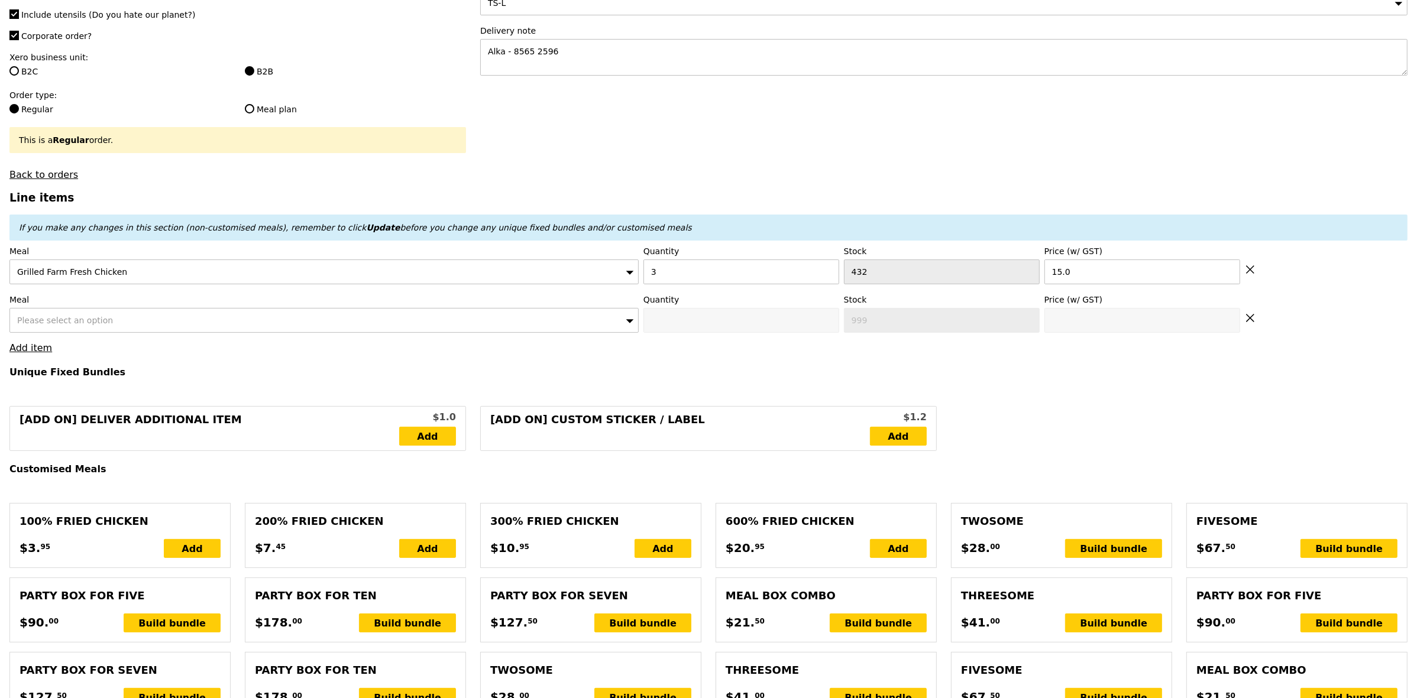
type input "53.70"
click at [40, 321] on div "Please select an option" at bounding box center [323, 320] width 629 height 25
type input "Confirm"
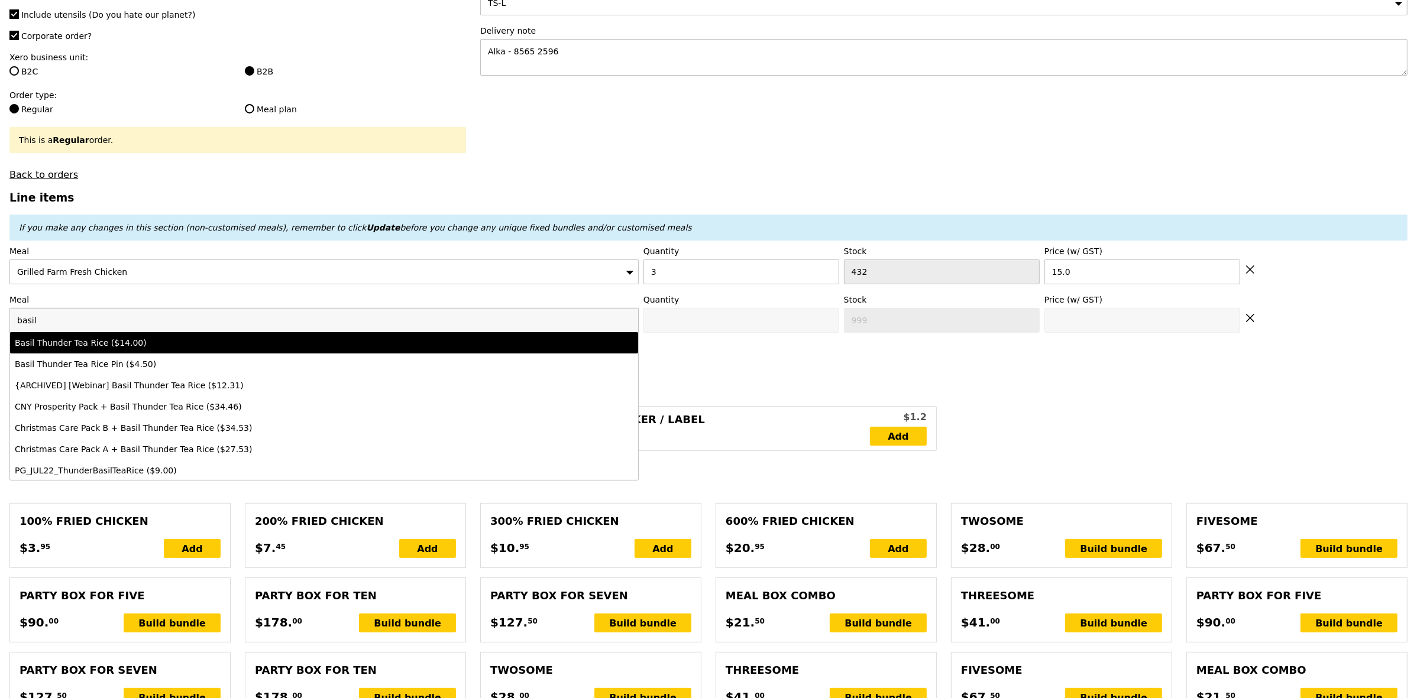
type input "basil"
click at [255, 354] on li "Basil Thunder Tea Rice ($14.00)" at bounding box center [324, 342] width 628 height 21
type input "Confirm anyway"
type input "0"
type input "485"
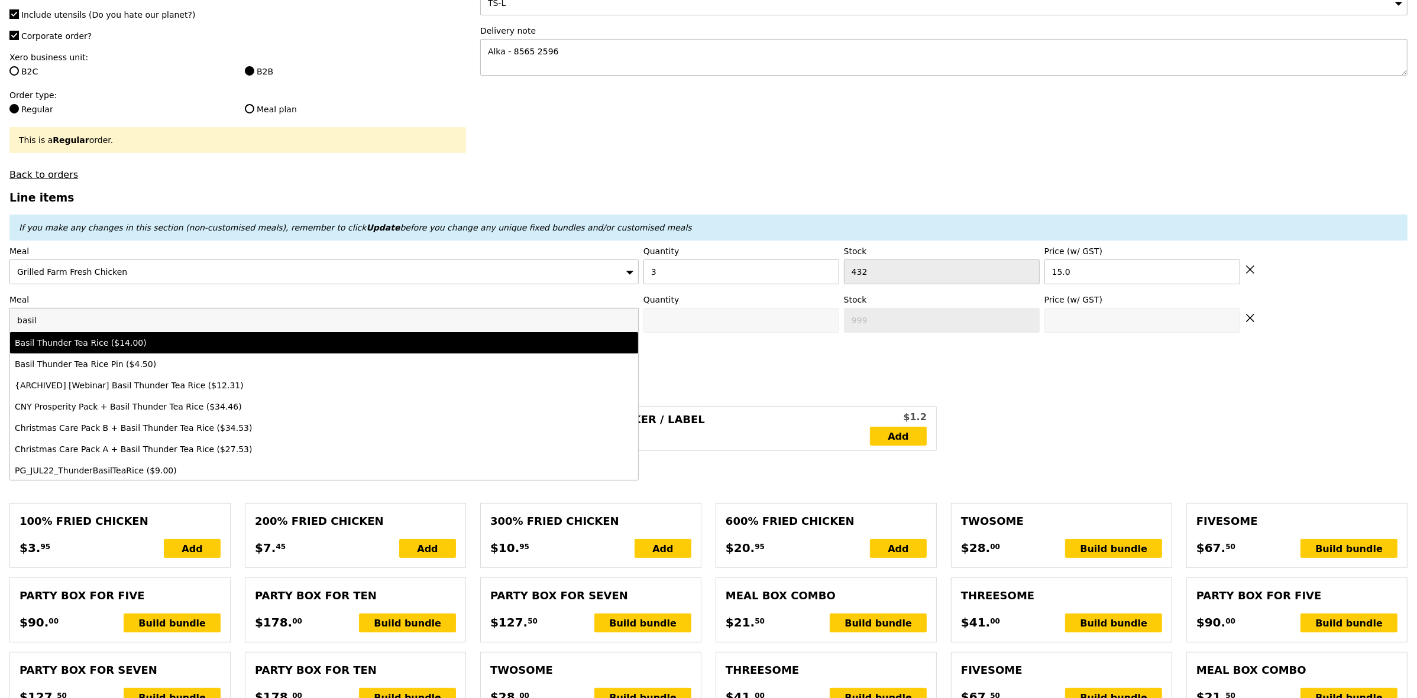
type input "14.0"
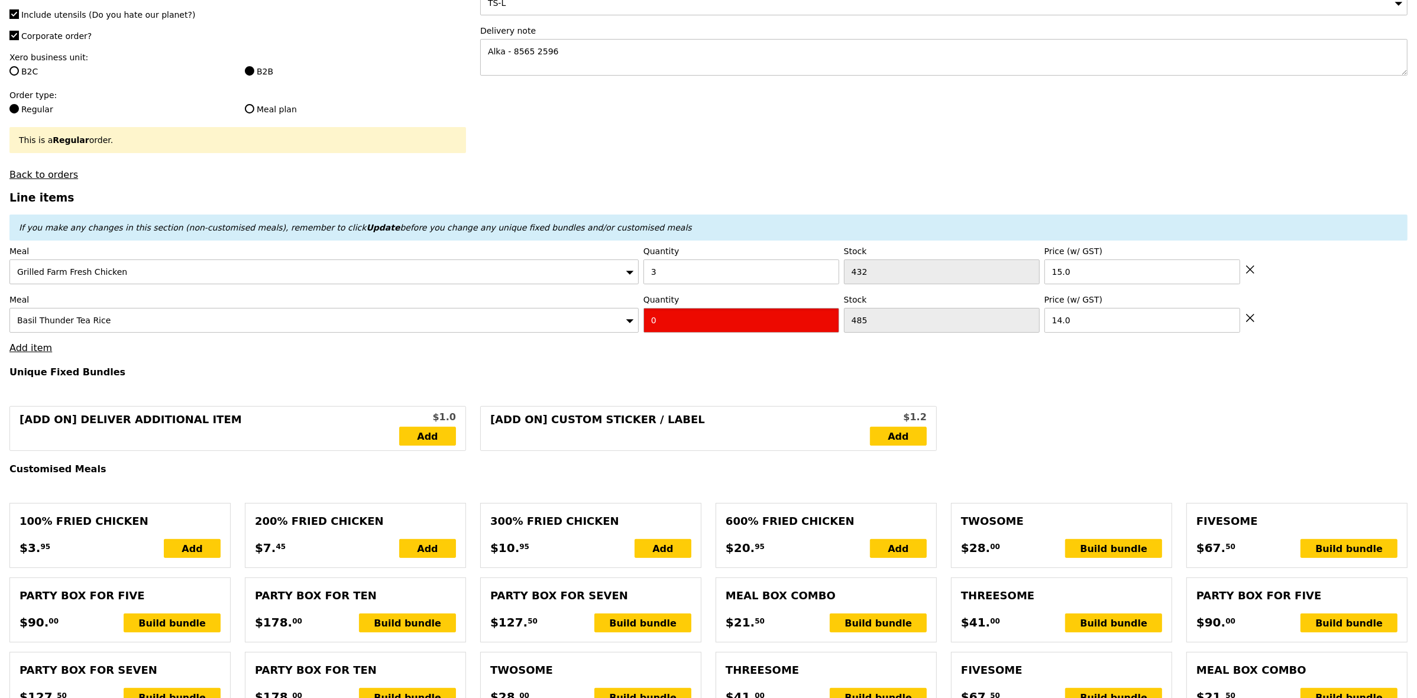
drag, startPoint x: 674, startPoint y: 325, endPoint x: 620, endPoint y: 329, distance: 54.5
click at [620, 329] on div "Meal Basil Thunder Tea Rice Quantity 0 Stock 485 Price (w/ GST) 14.0" at bounding box center [708, 313] width 1398 height 39
type input "Confirm"
type input "3"
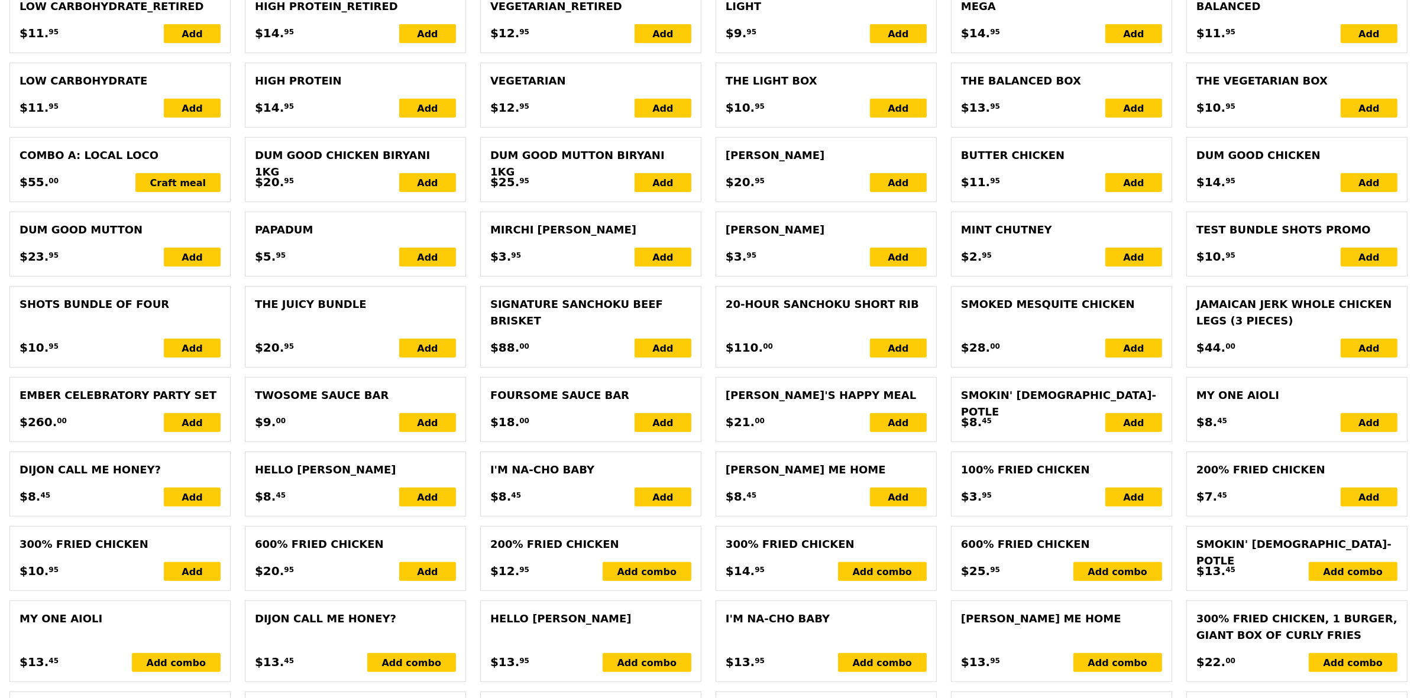
type input "Loading..."
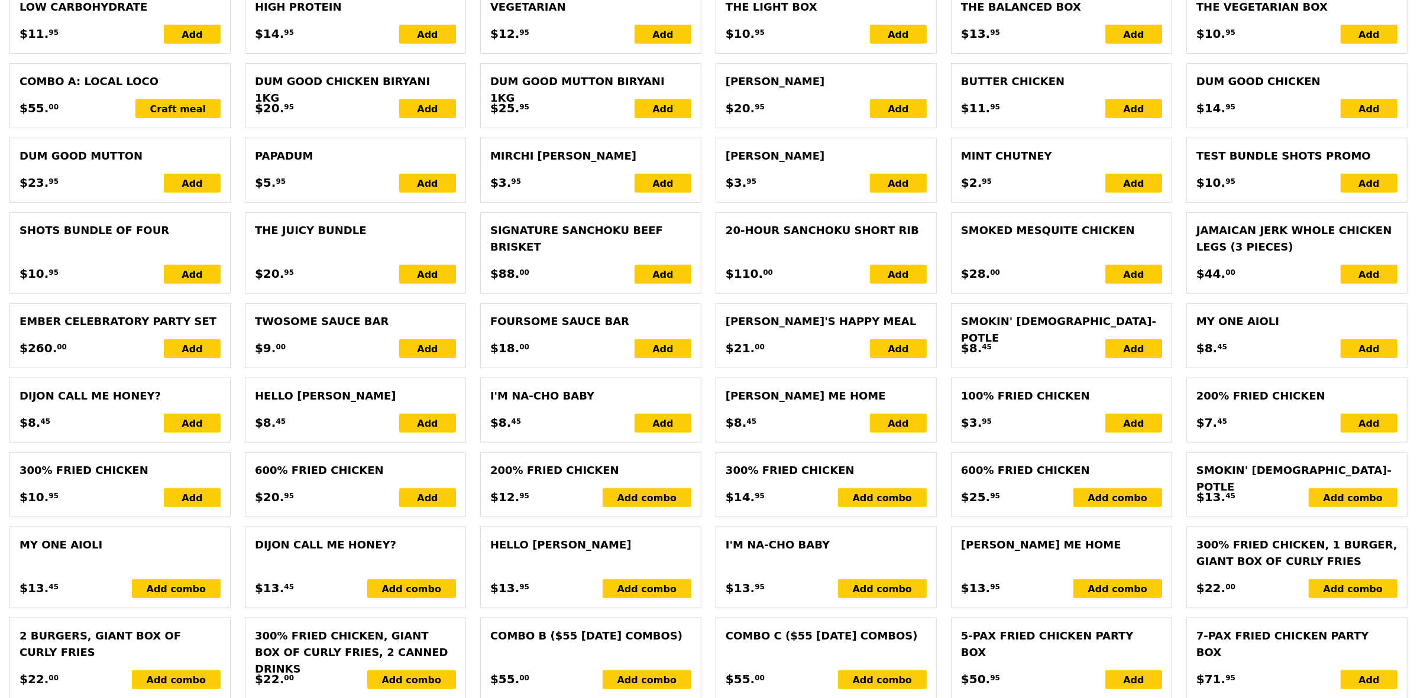
type input "87.00"
type input "3.62"
type input "3.95"
type input "92.90"
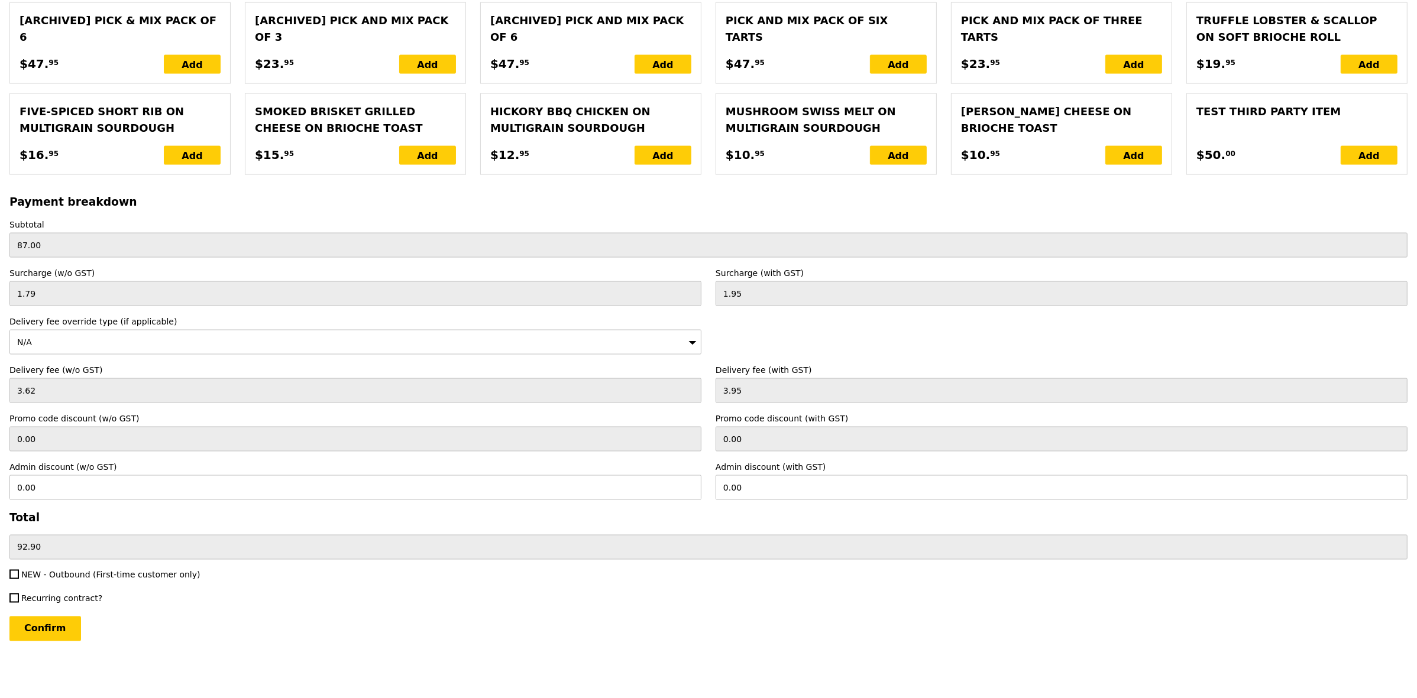
scroll to position [2338, 0]
click at [55, 631] on input "Confirm" at bounding box center [45, 629] width 72 height 25
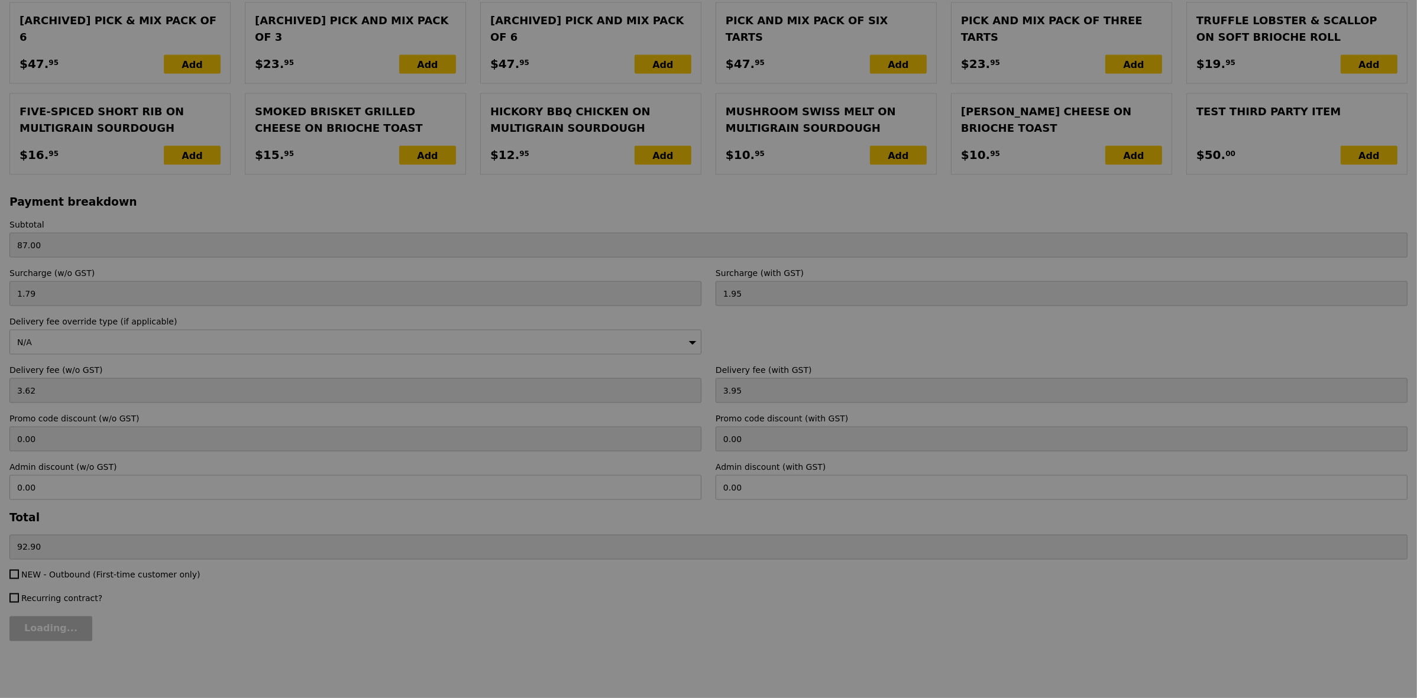
type input "Loading..."
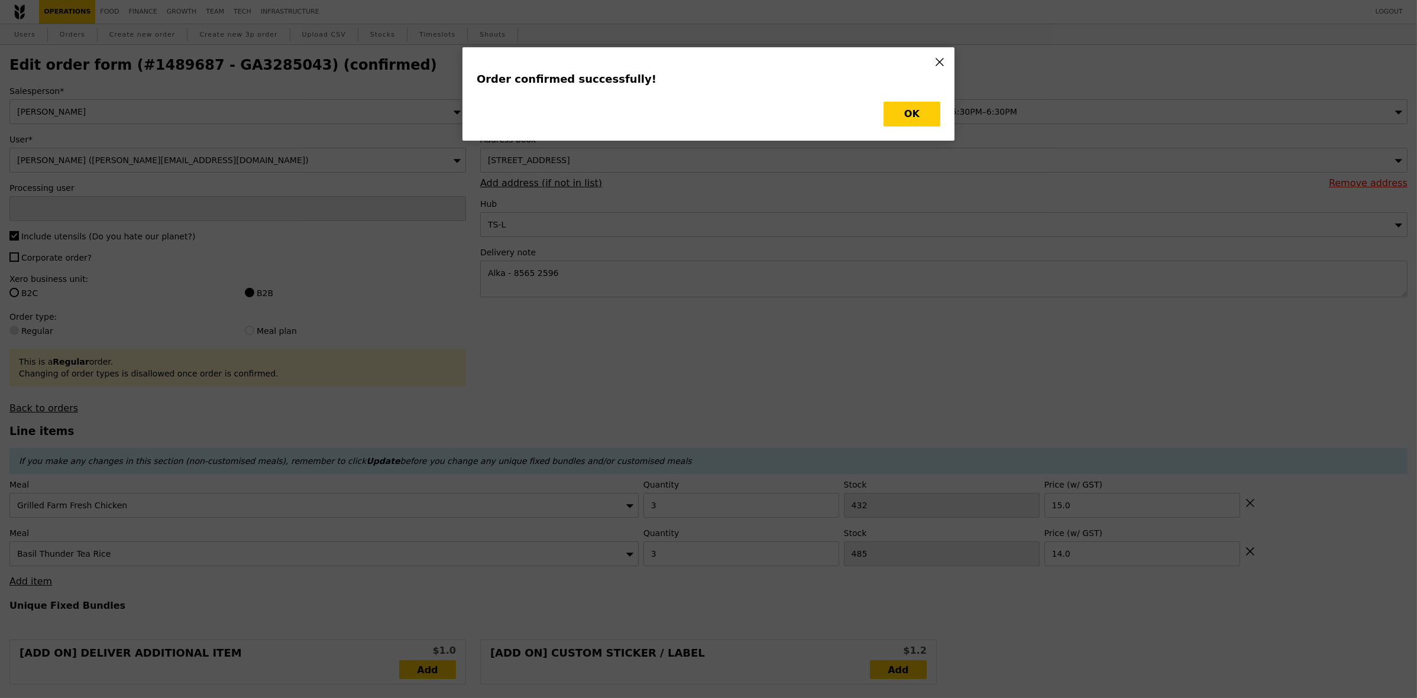
type input "[PERSON_NAME]"
type input "Loading..."
checkbox input "false"
type input "485"
type input "14.00"
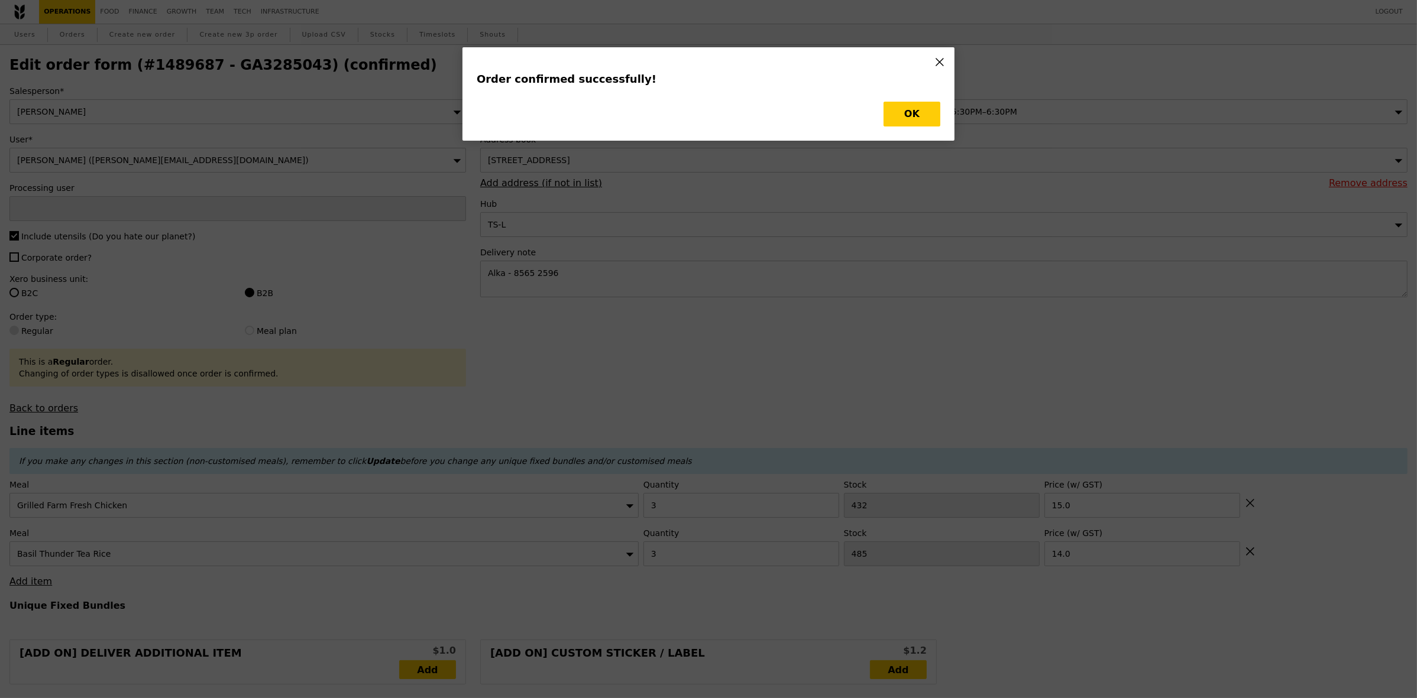
type input "432"
type input "15.00"
type input "482"
type input "429"
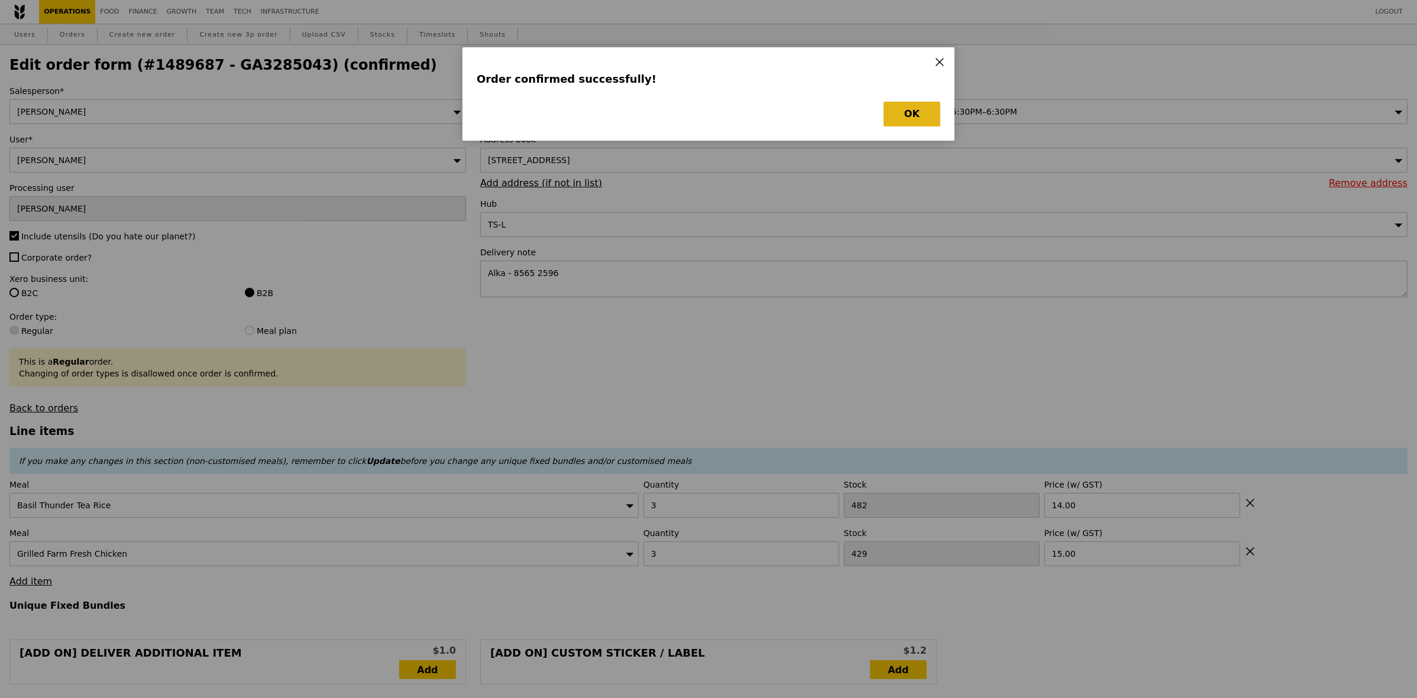
type input "Update"
click at [908, 114] on button "OK" at bounding box center [912, 114] width 57 height 25
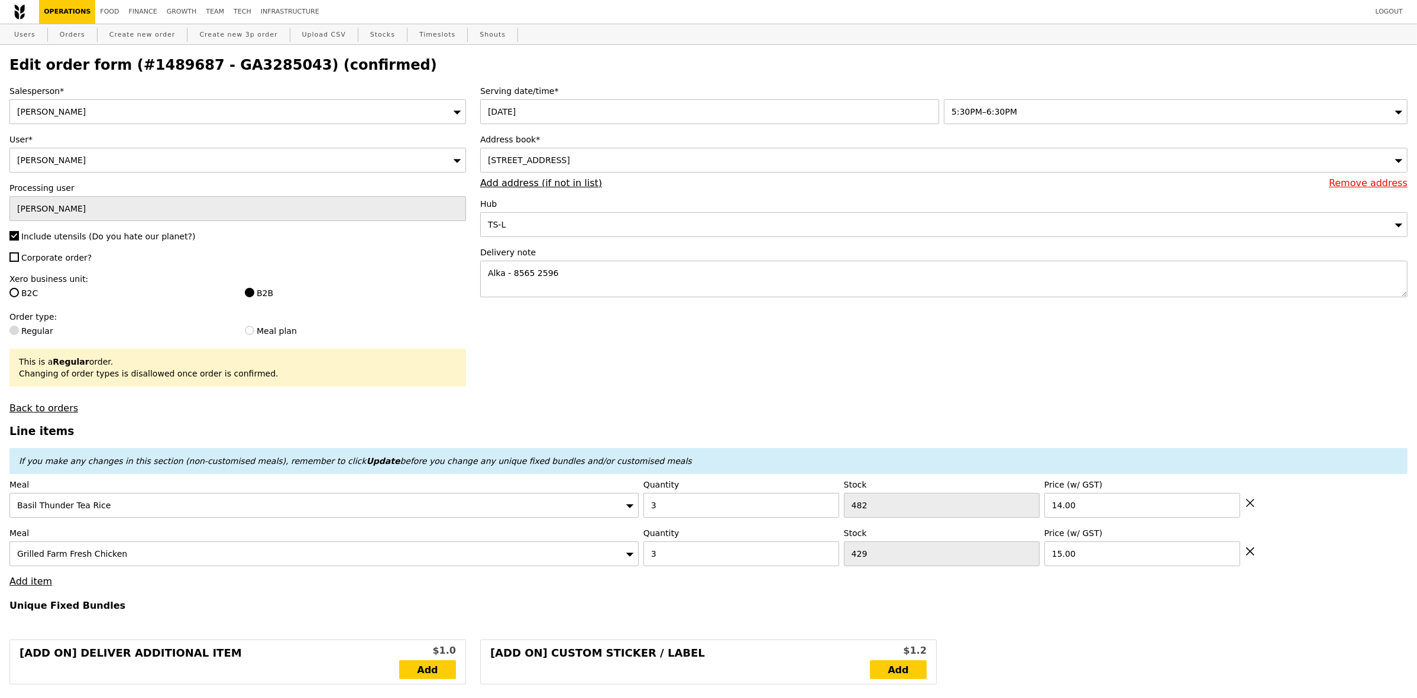
click at [244, 63] on h2 "Edit order form (#1489687 - GA3285043) (confirmed)" at bounding box center [708, 65] width 1398 height 17
copy h2 "GA3285043"
click at [267, 69] on h2 "Edit order form (#1489687 - GA3285043) (confirmed)" at bounding box center [708, 65] width 1398 height 17
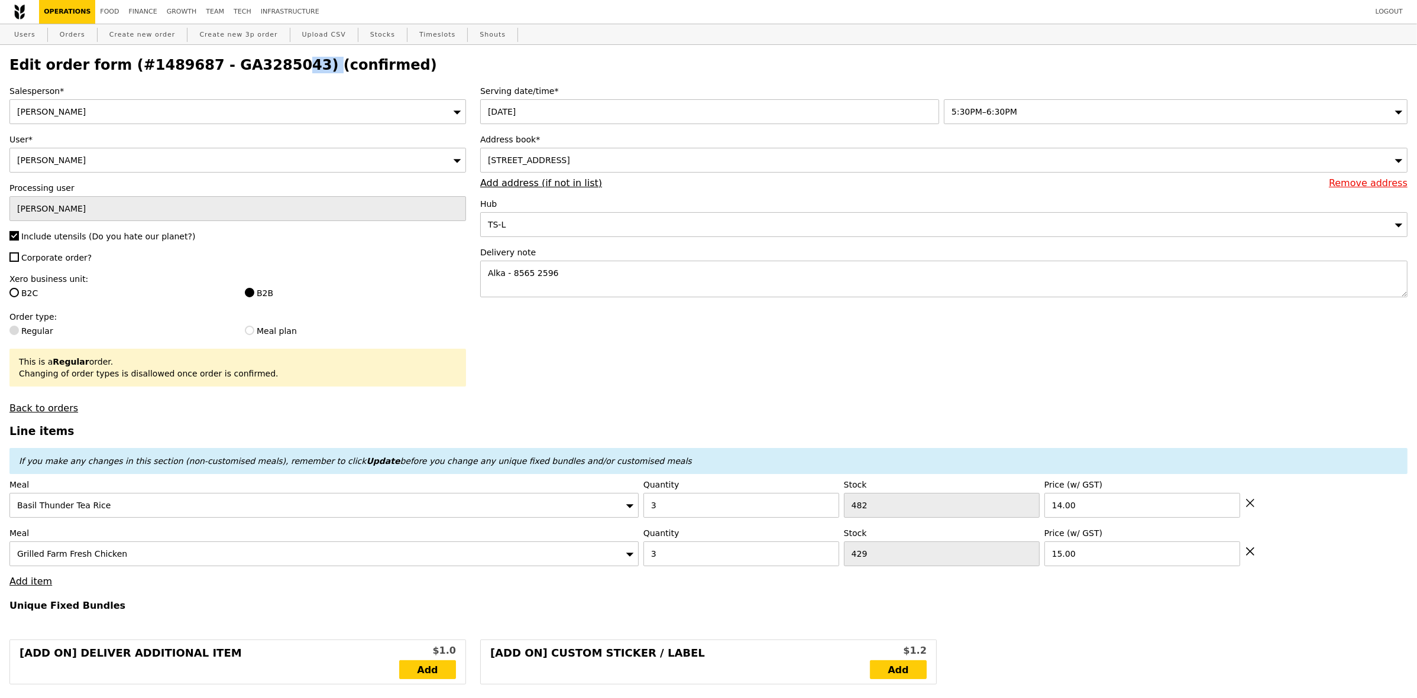
click at [267, 69] on h2 "Edit order form (#1489687 - GA3285043) (confirmed)" at bounding box center [708, 65] width 1398 height 17
copy h2 "GA3285043"
click at [78, 30] on link "Orders" at bounding box center [72, 34] width 35 height 21
select select "100"
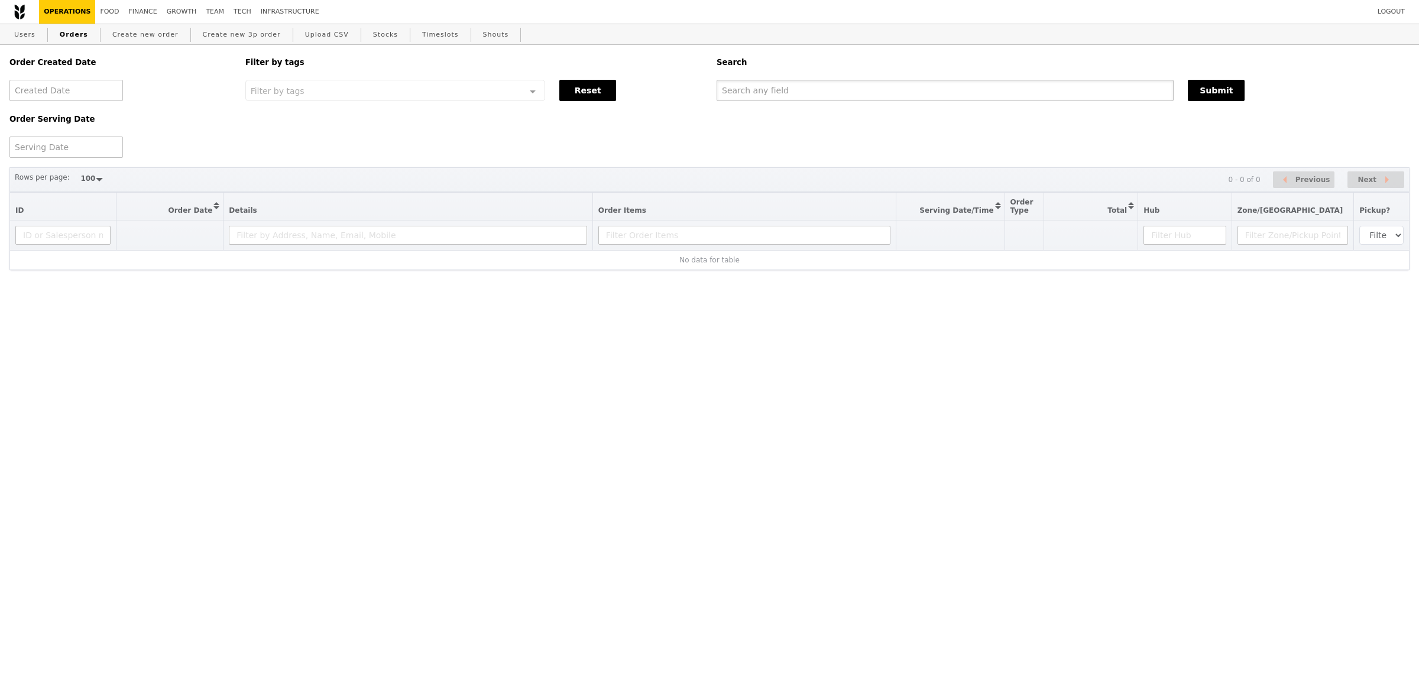
click at [843, 96] on input "text" at bounding box center [945, 90] width 457 height 21
paste input "GA3285043"
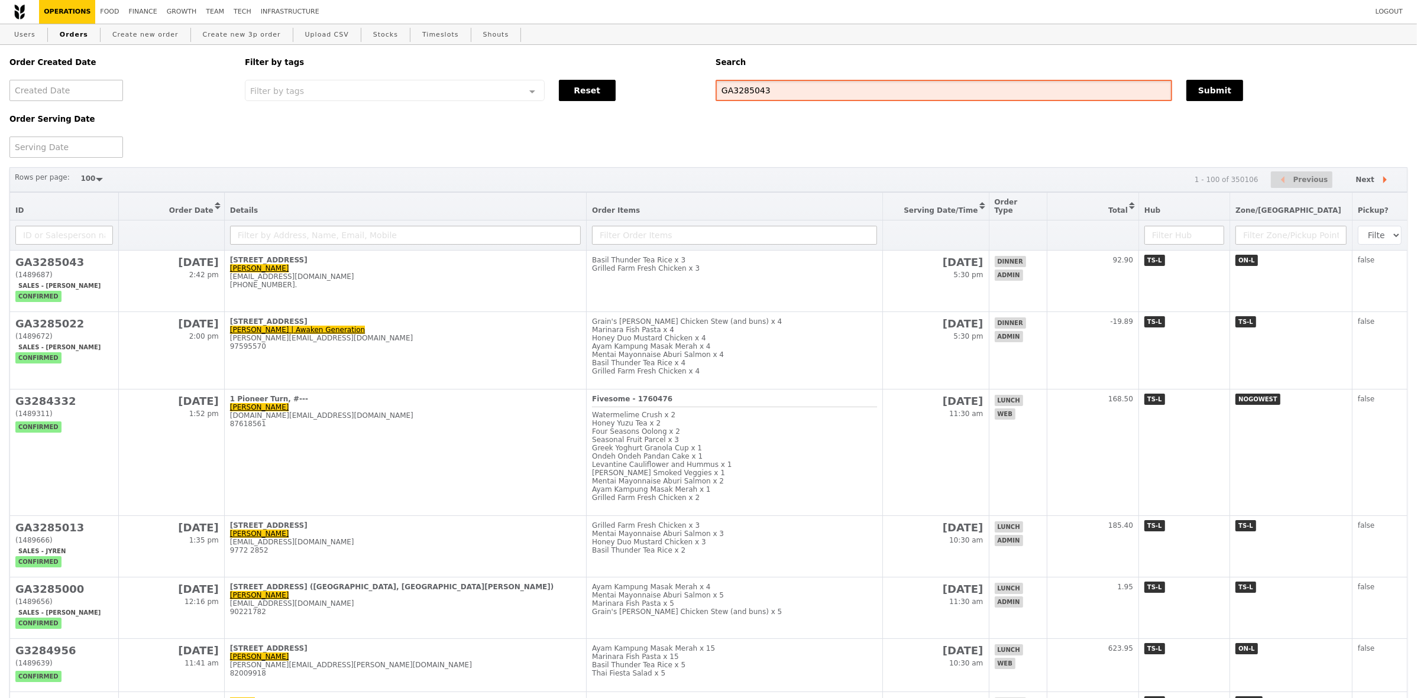
type input "GA3285043"
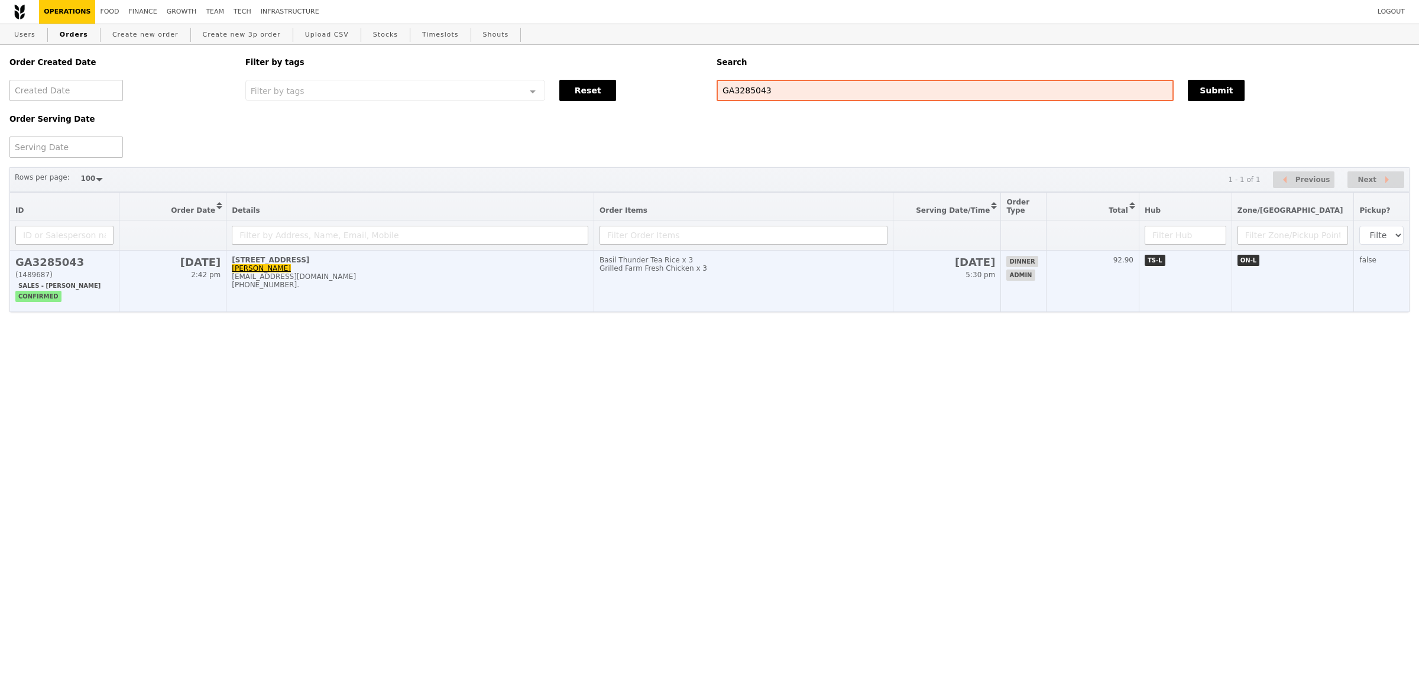
click at [516, 277] on td "[STREET_ADDRESS][PERSON_NAME] [PERSON_NAME] [EMAIL_ADDRESS][DOMAIN_NAME] [PHONE…" at bounding box center [410, 282] width 368 height 62
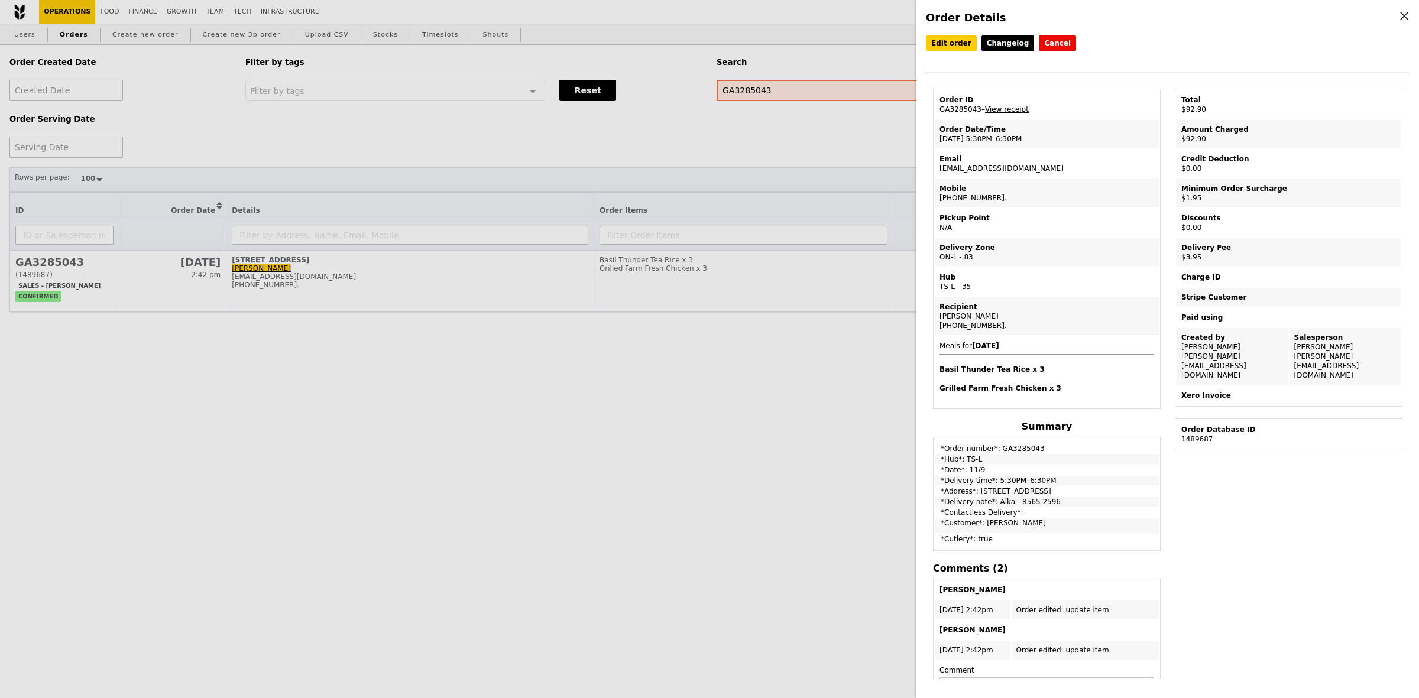
click at [991, 114] on link "View receipt" at bounding box center [1007, 109] width 44 height 8
